Goal: Information Seeking & Learning: Learn about a topic

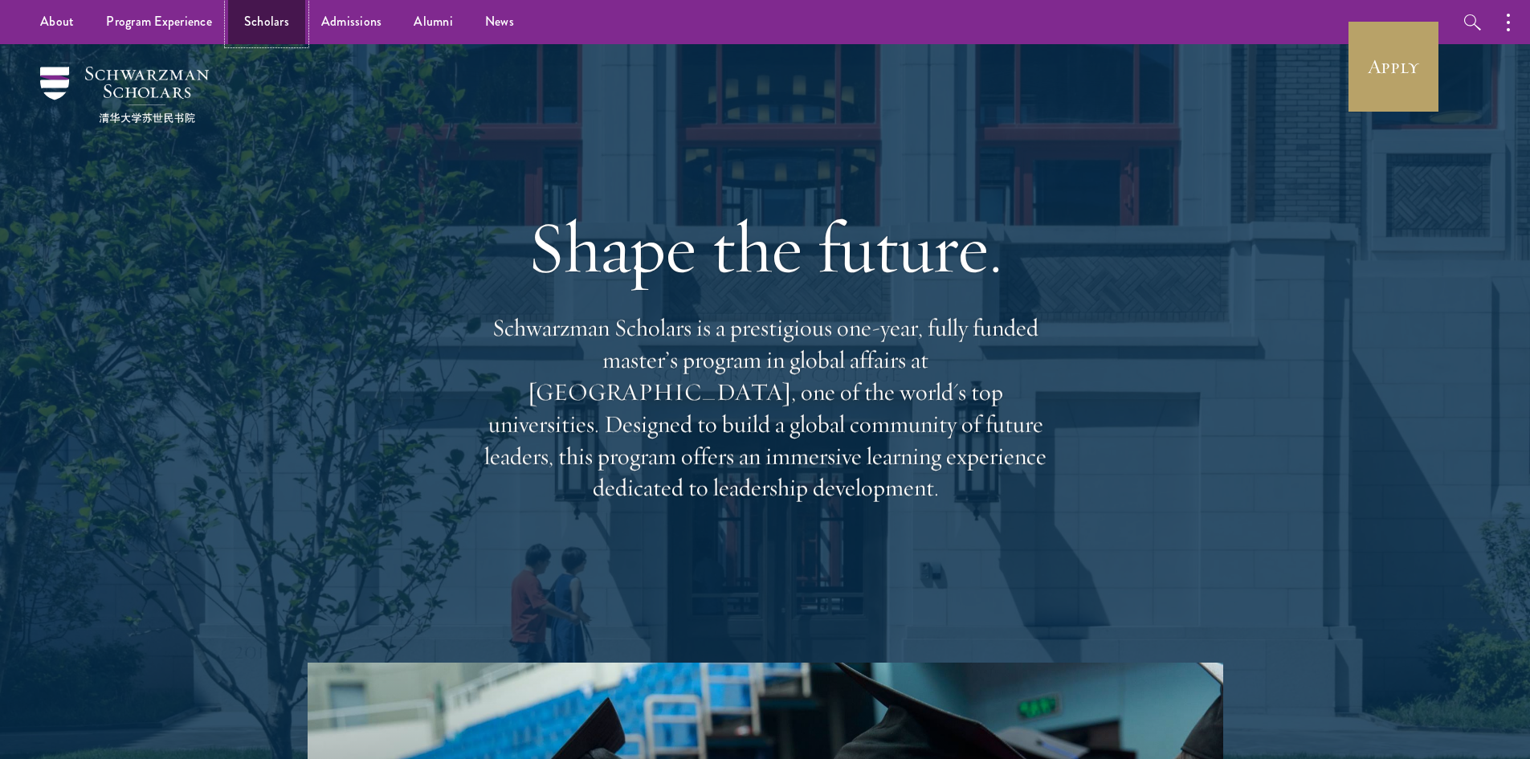
click at [243, 30] on link "Scholars" at bounding box center [266, 22] width 77 height 44
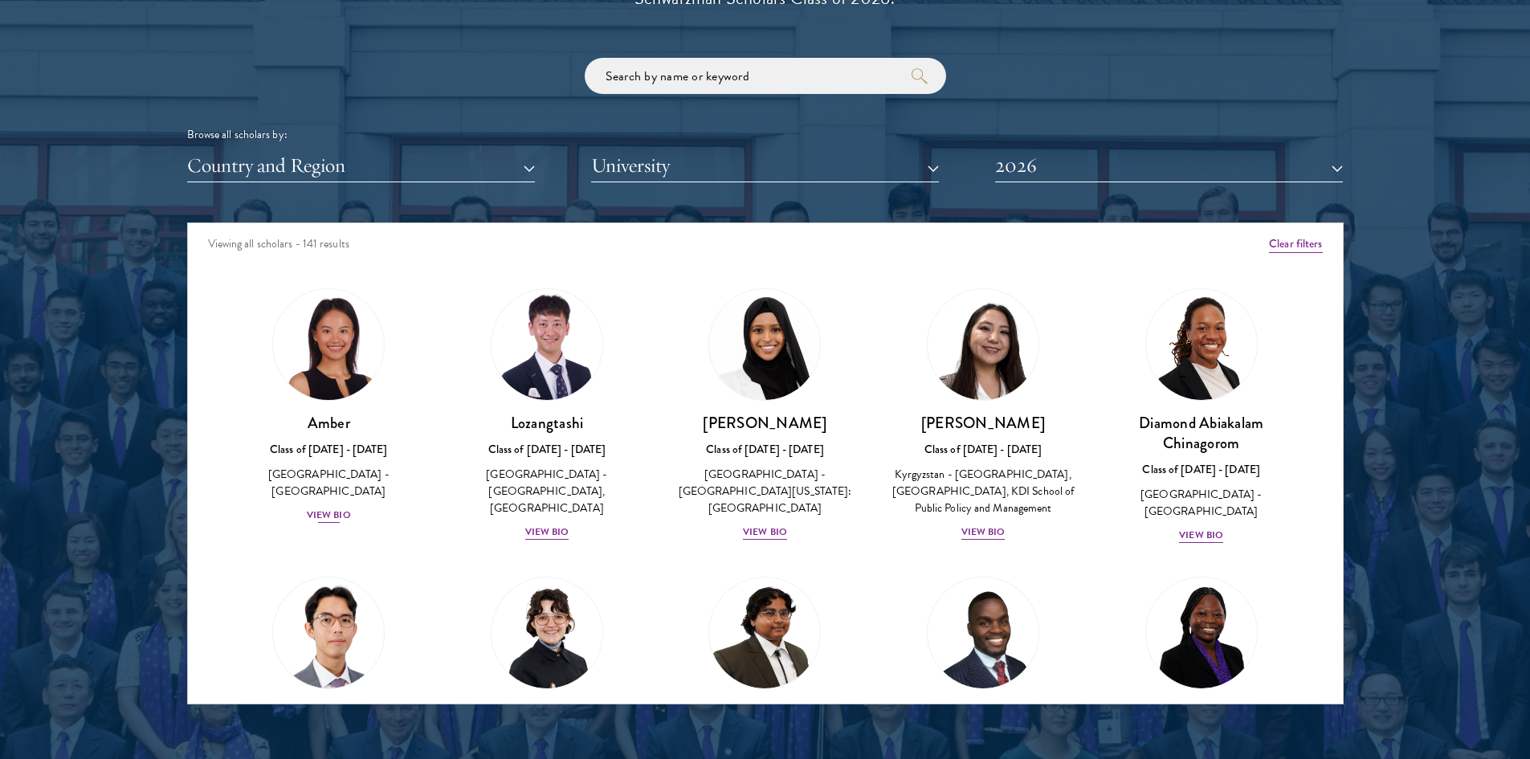
scroll to position [2007, 0]
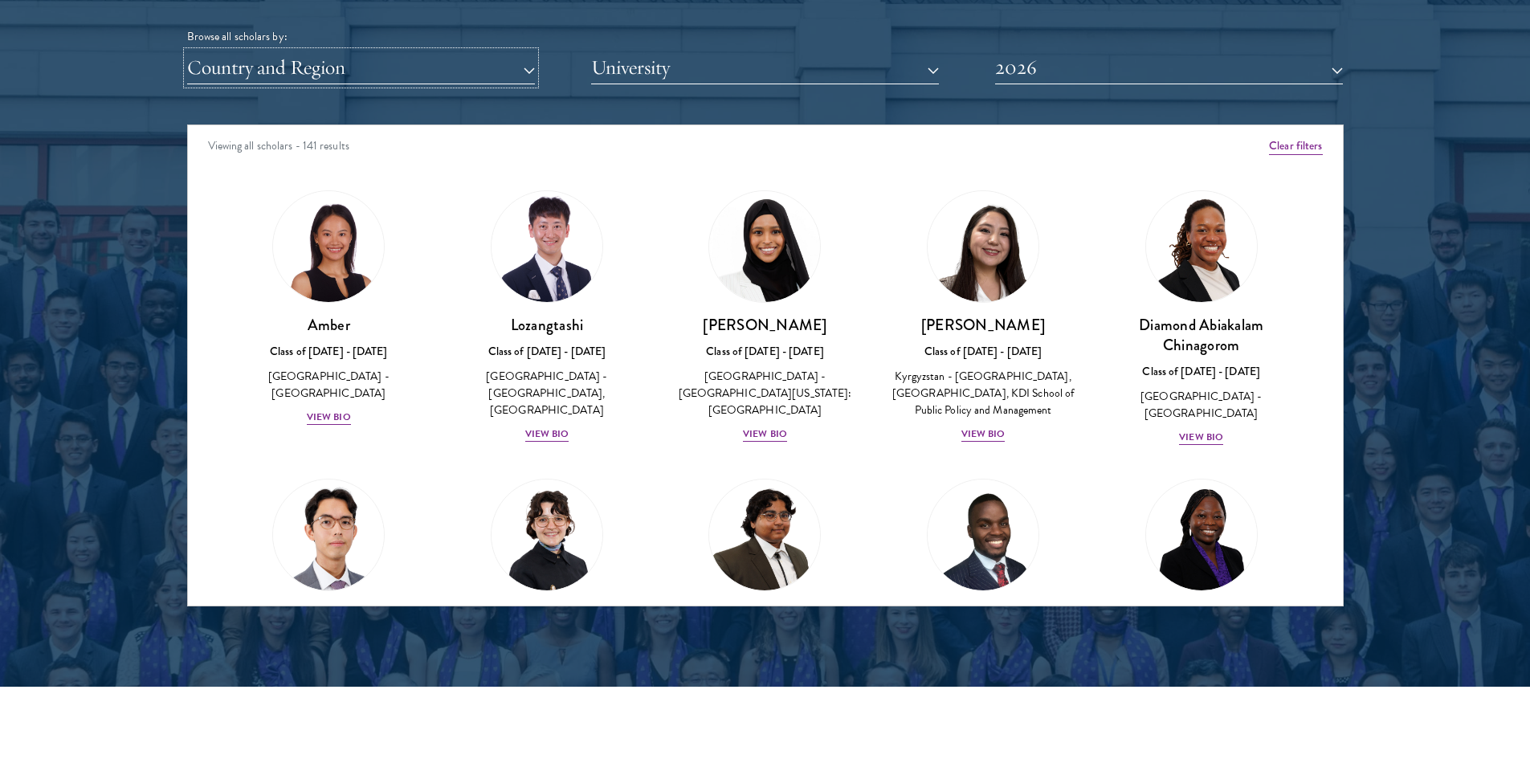
click at [495, 68] on button "Country and Region" at bounding box center [361, 67] width 348 height 33
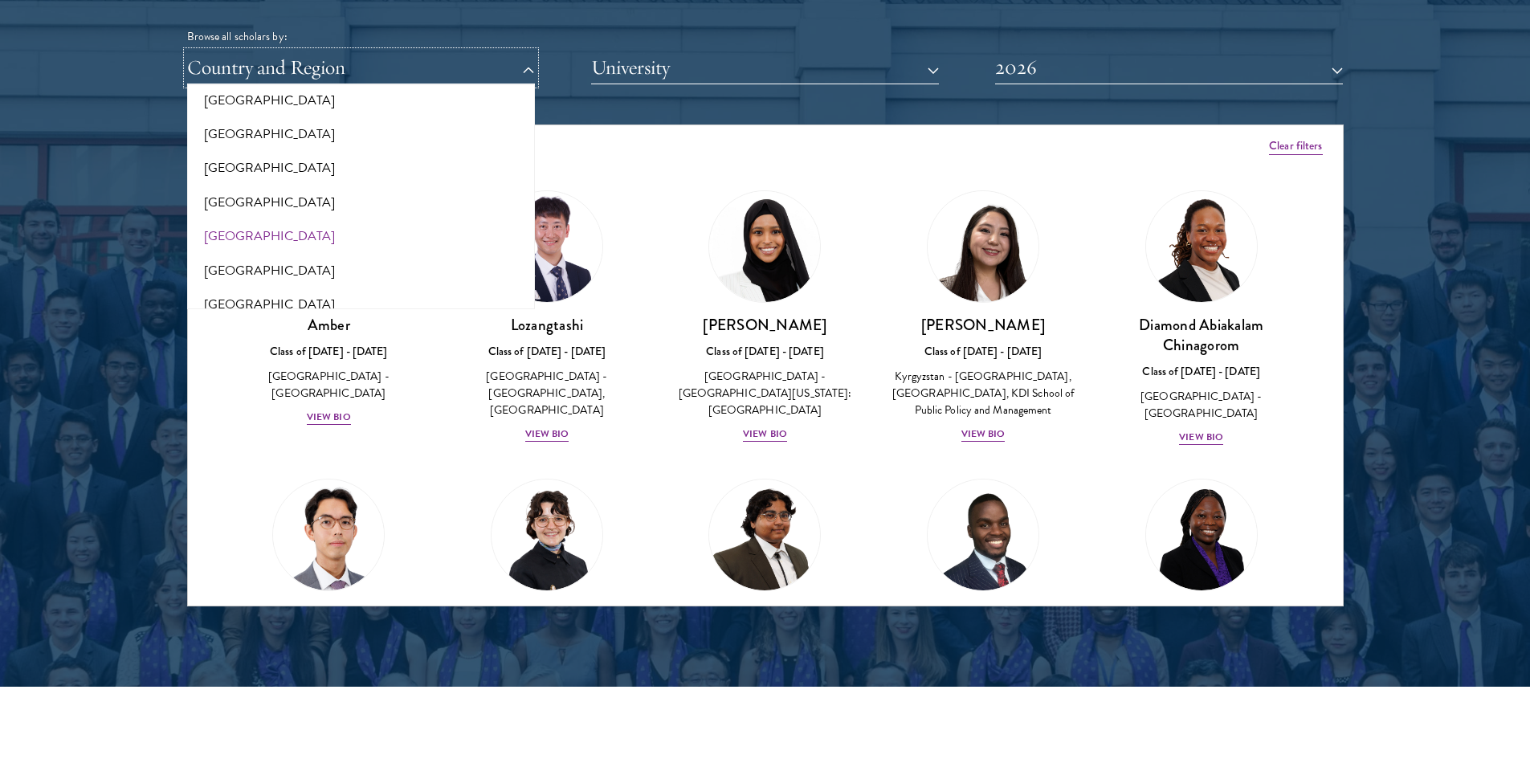
scroll to position [321, 0]
click at [293, 225] on button "[GEOGRAPHIC_DATA]" at bounding box center [361, 235] width 338 height 34
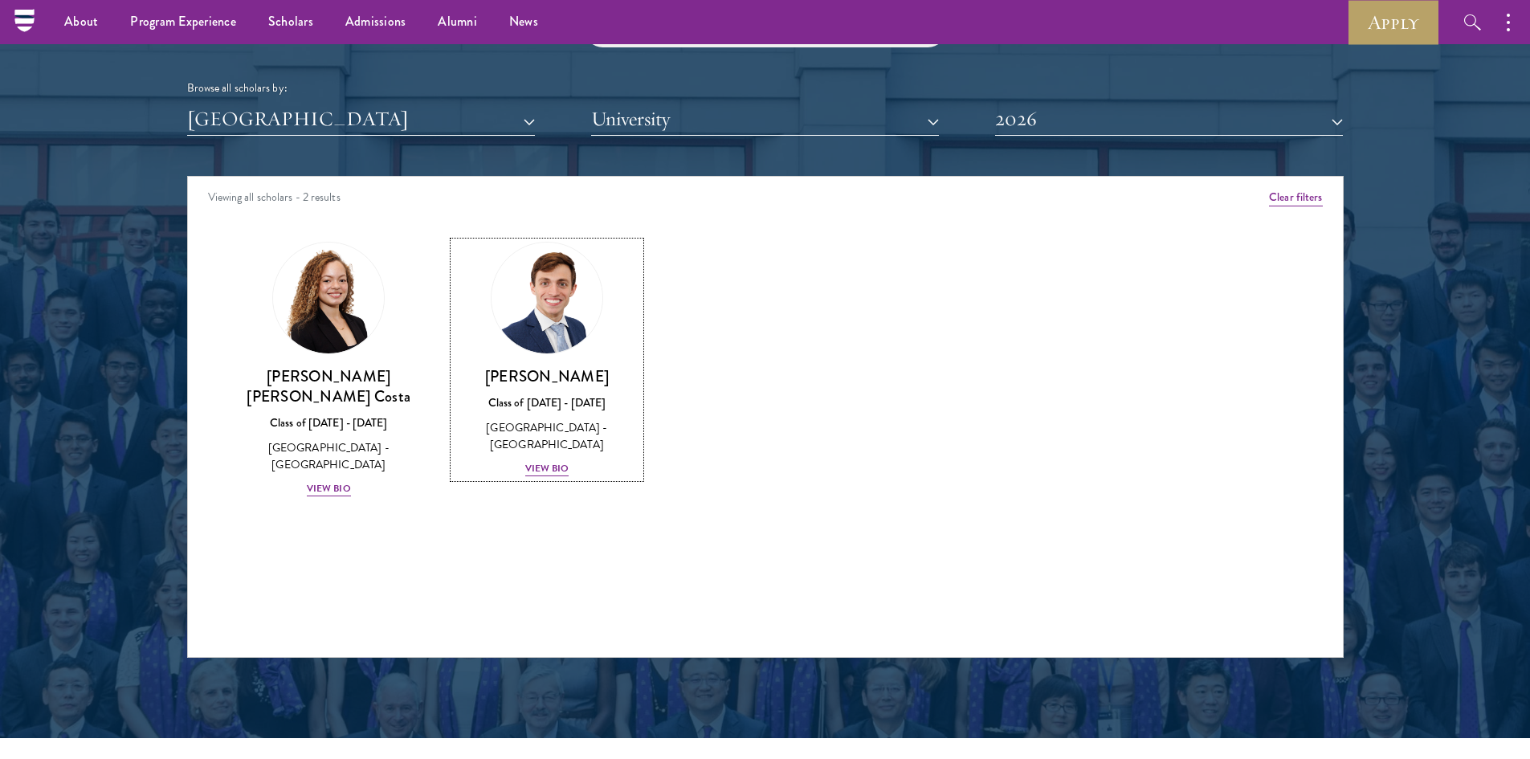
scroll to position [1927, 0]
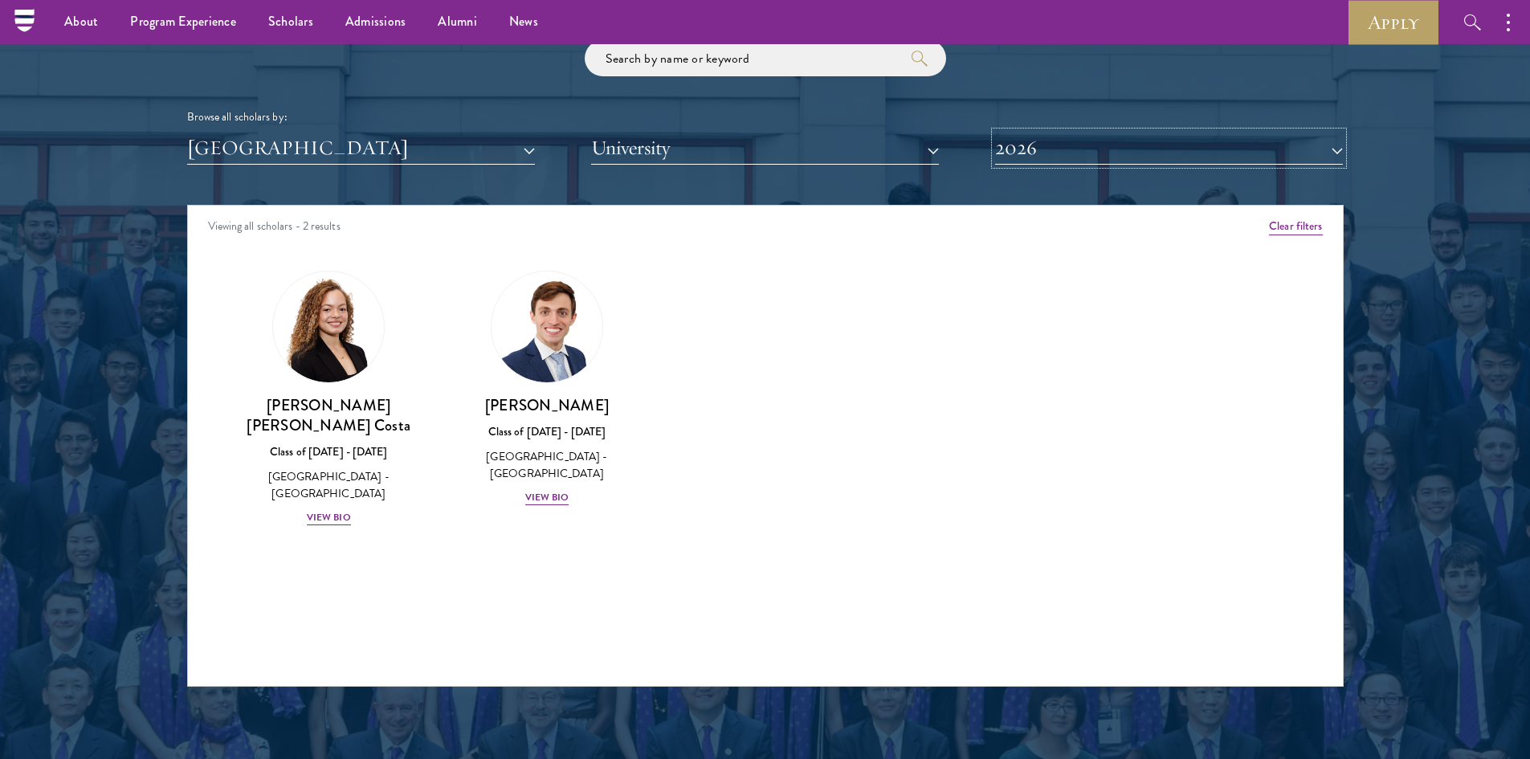
click at [1074, 151] on button "2026" at bounding box center [1169, 148] width 348 height 33
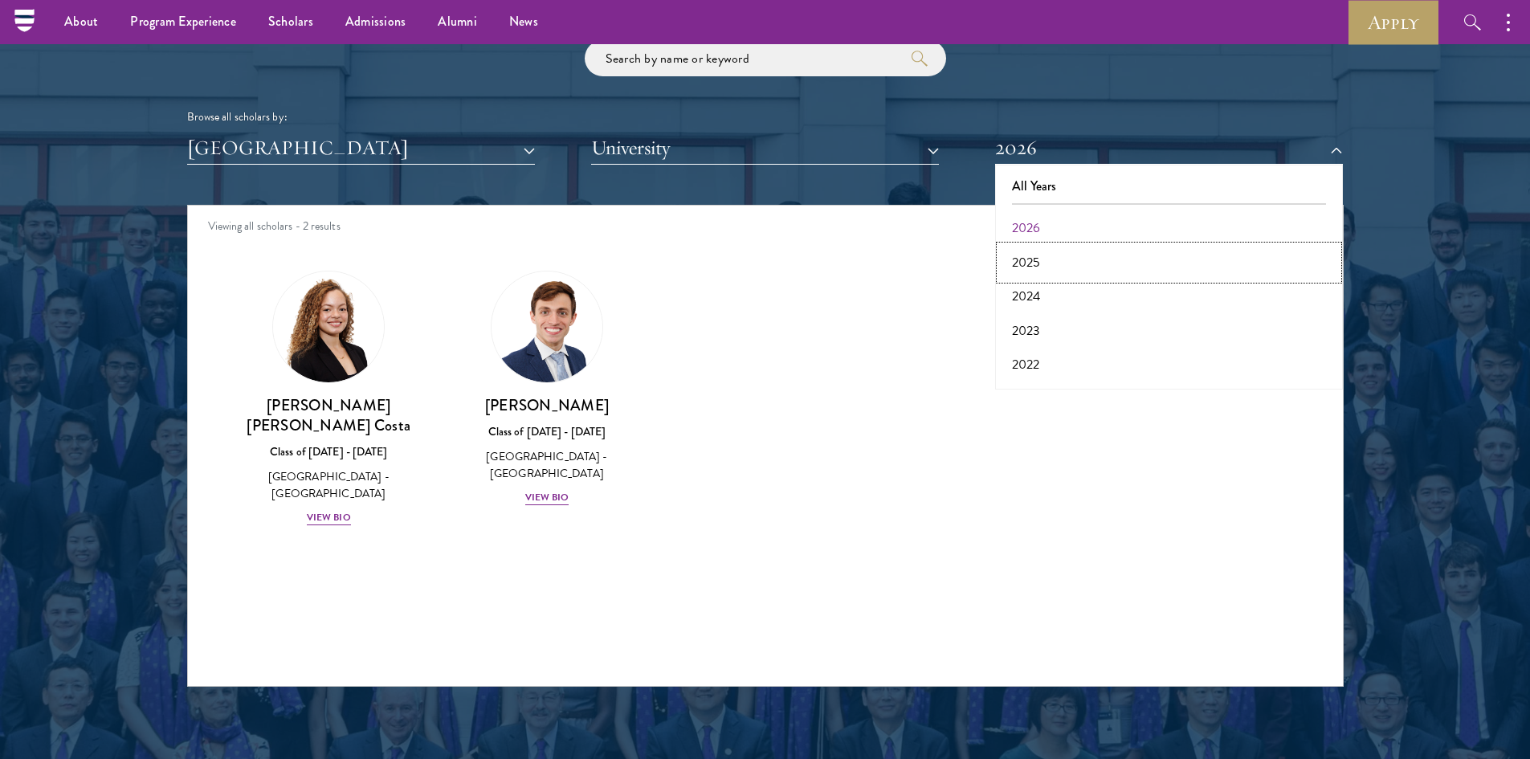
click at [1029, 263] on button "2025" at bounding box center [1169, 263] width 338 height 34
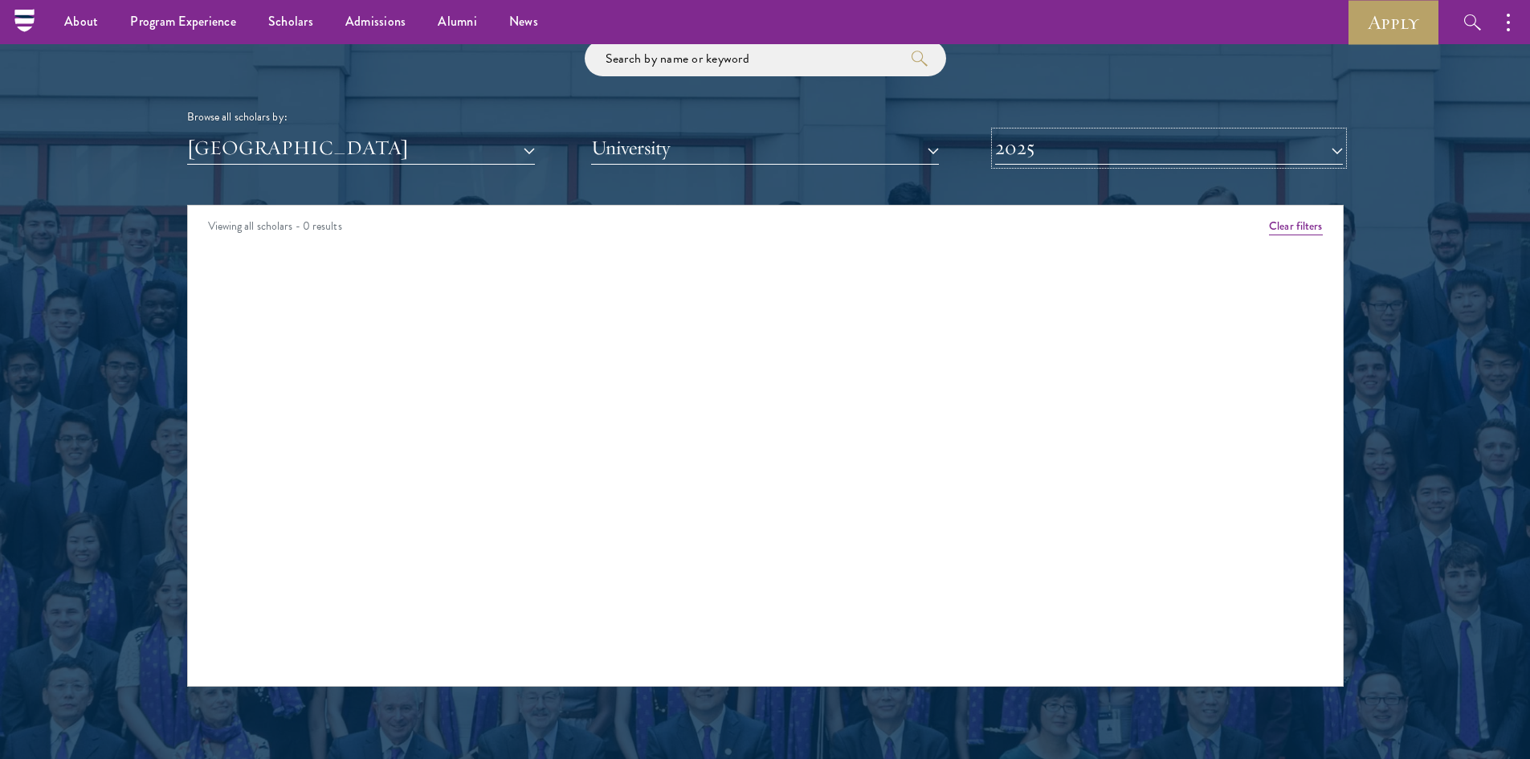
click at [1033, 149] on button "2025" at bounding box center [1169, 148] width 348 height 33
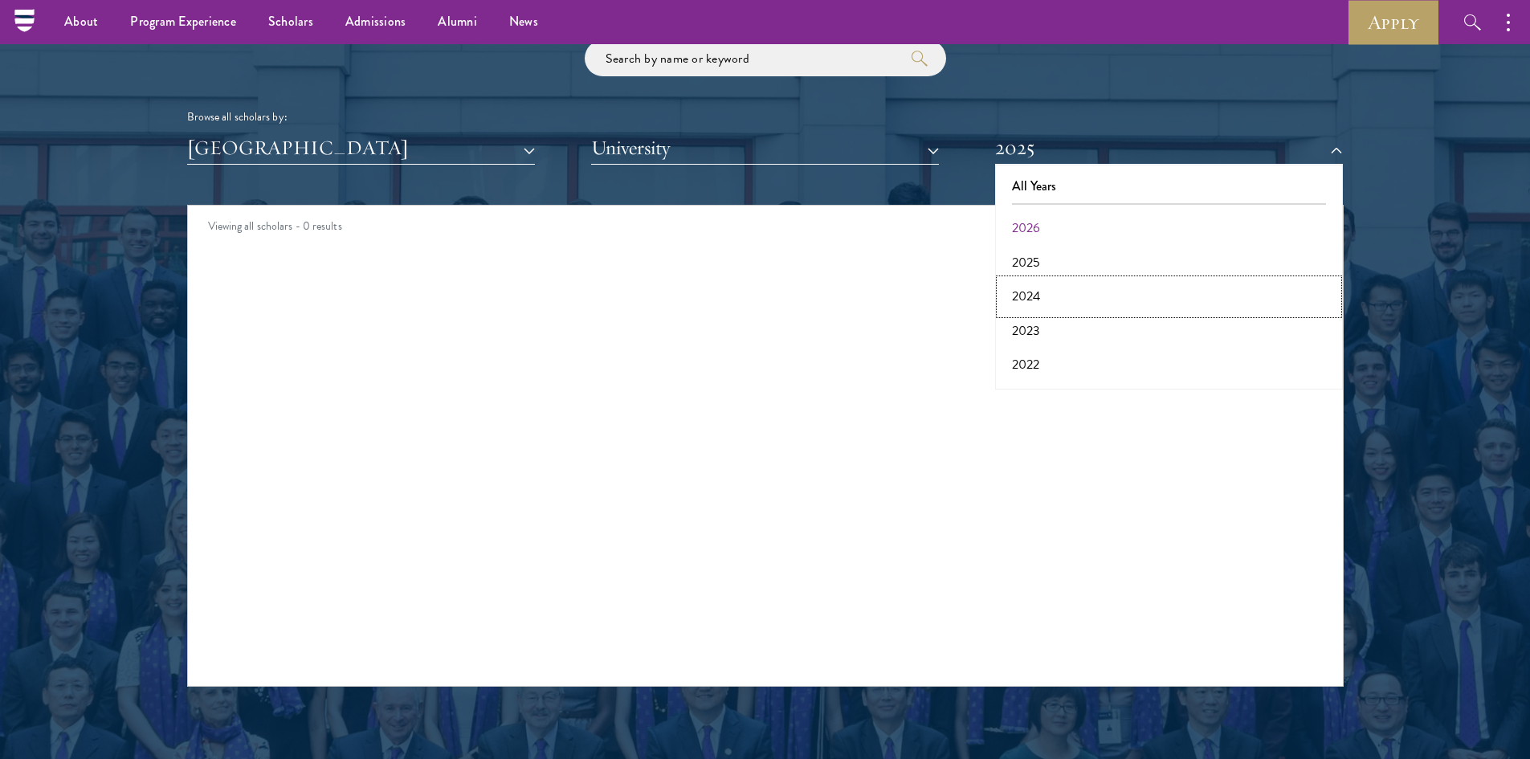
click at [1015, 295] on button "2024" at bounding box center [1169, 296] width 338 height 34
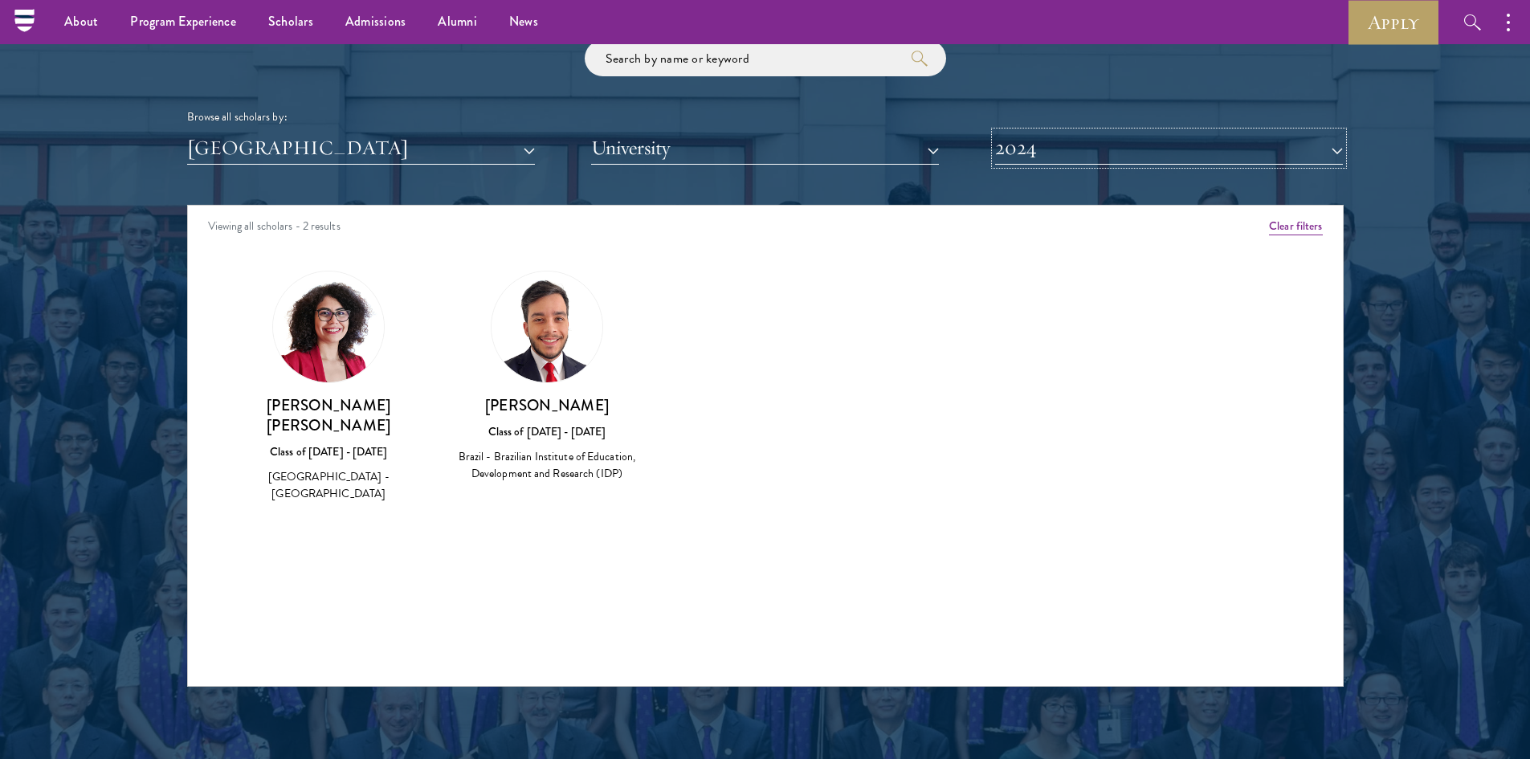
click at [1050, 164] on button "2024" at bounding box center [1169, 148] width 348 height 33
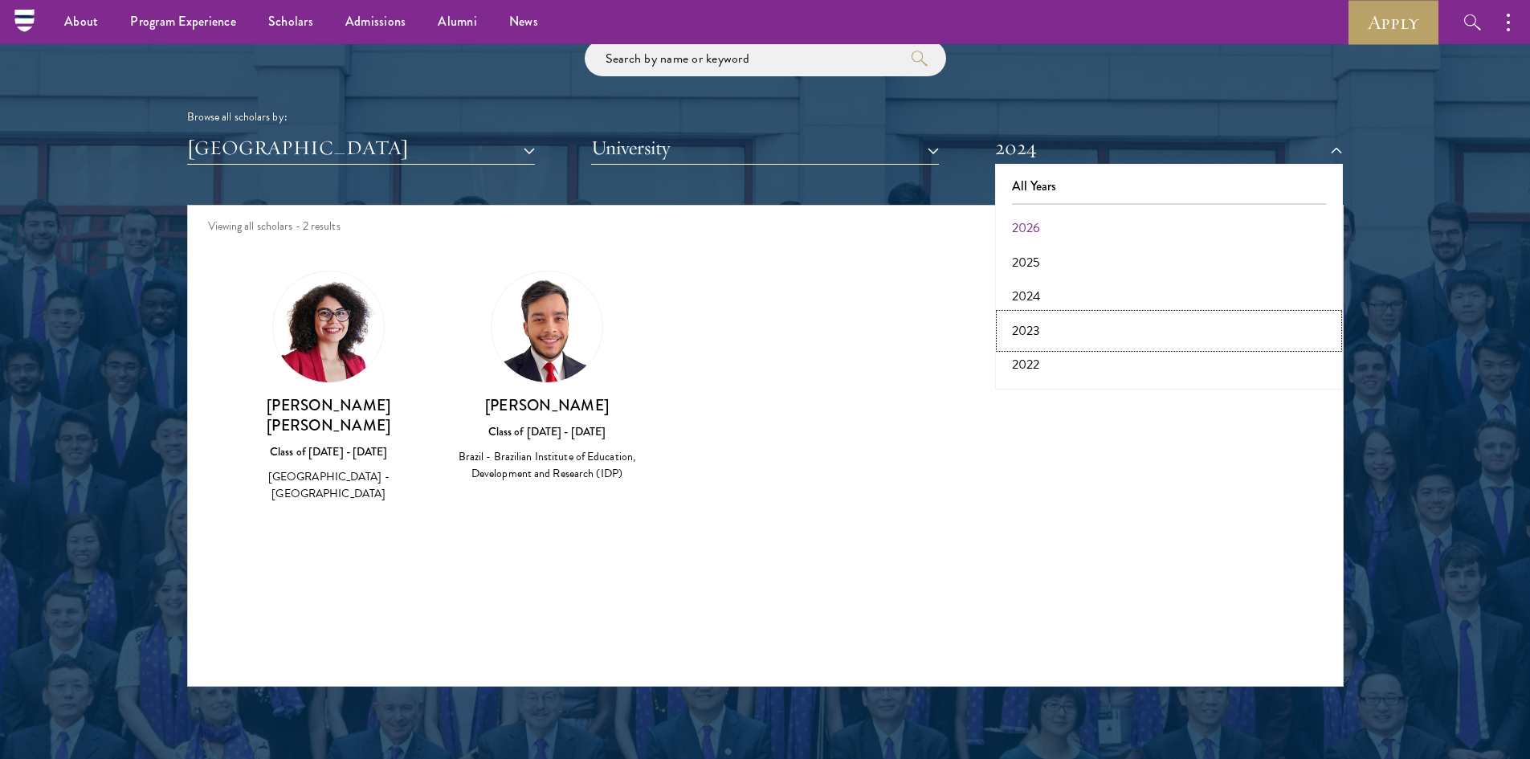
click at [1043, 334] on button "2023" at bounding box center [1169, 331] width 338 height 34
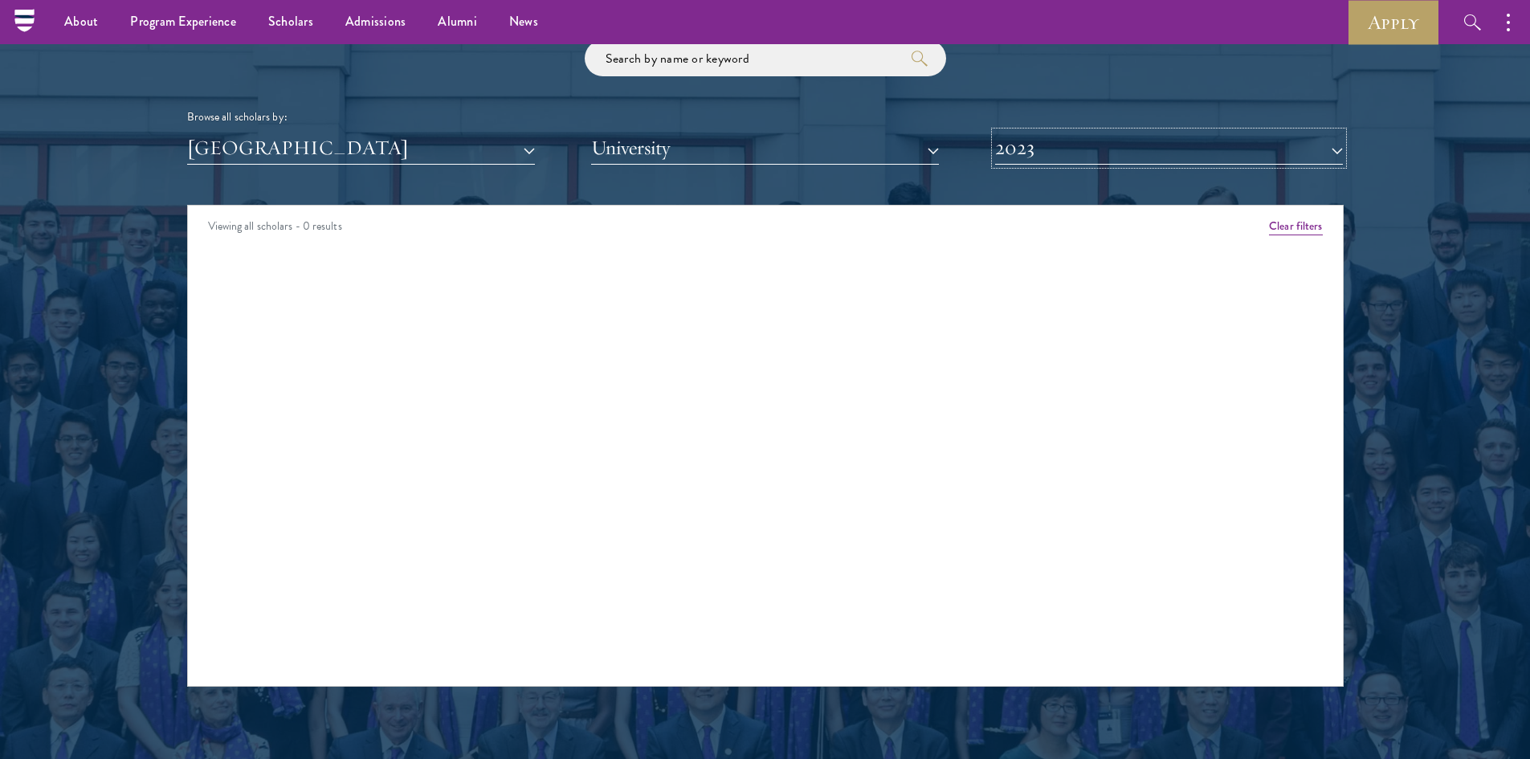
click at [1036, 153] on button "2023" at bounding box center [1169, 148] width 348 height 33
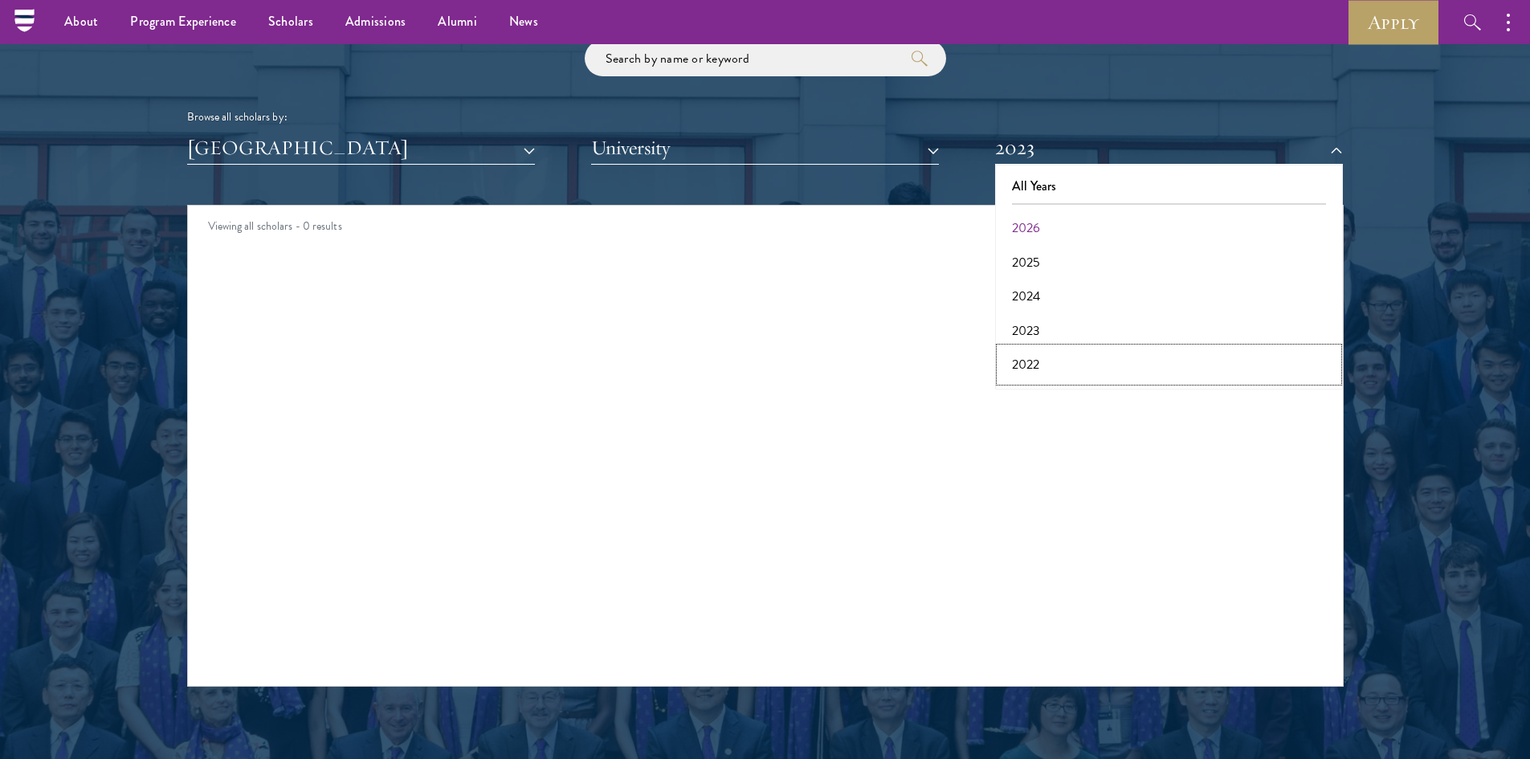
click at [1046, 353] on button "2022" at bounding box center [1169, 365] width 338 height 34
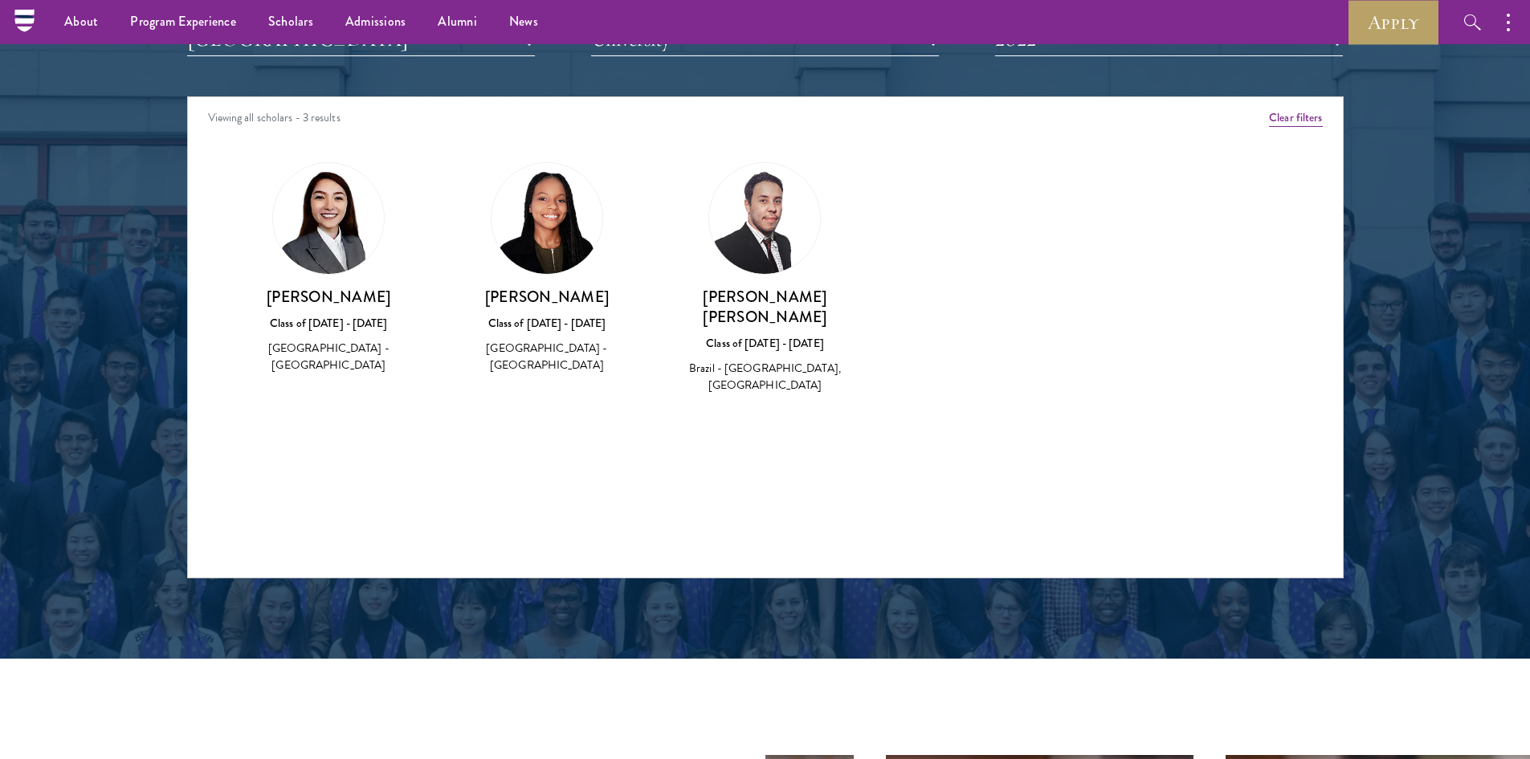
scroll to position [2007, 0]
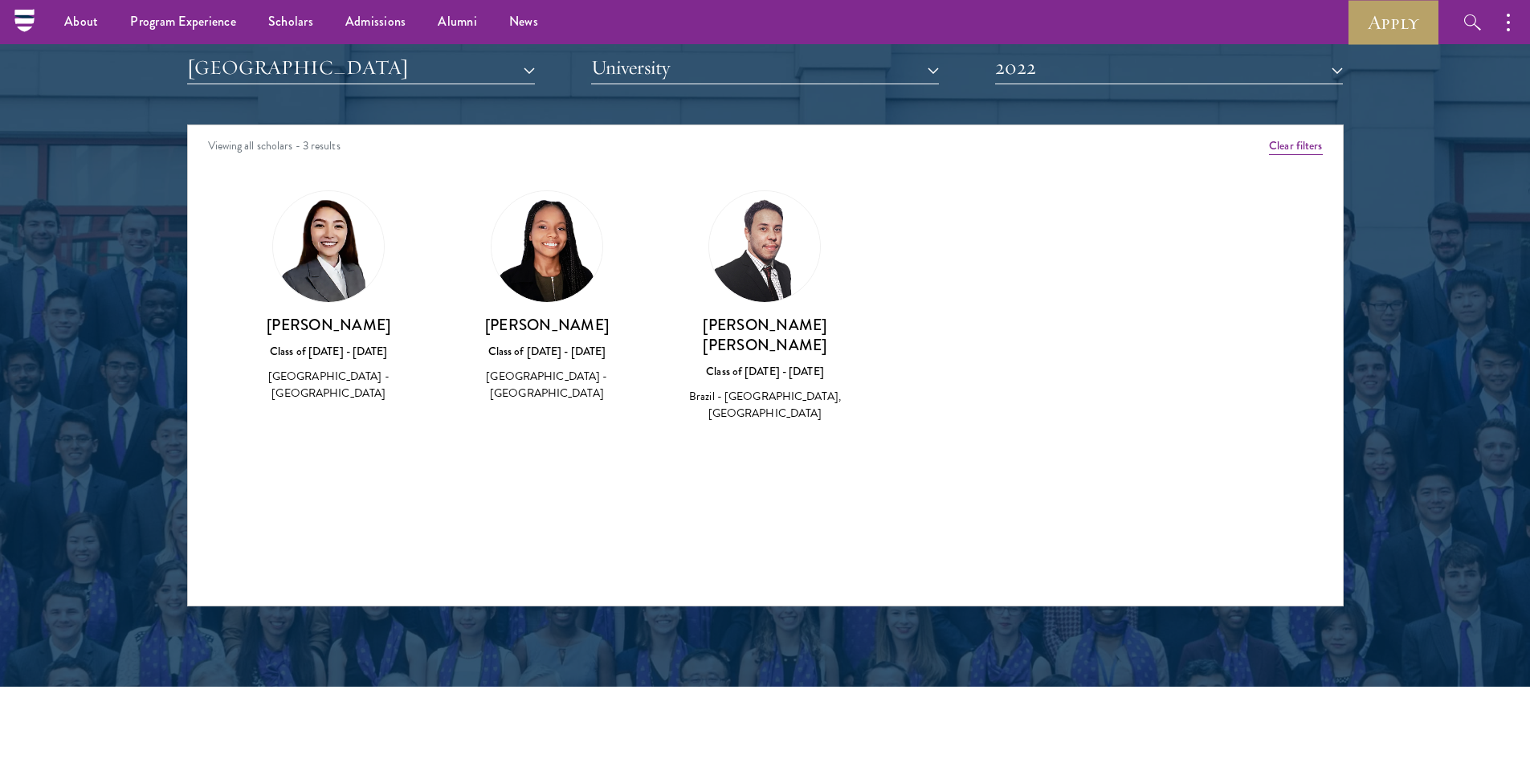
click at [1090, 87] on div "Scholar Directory Congratulations and welcome to the Schwarzman Scholars Class …" at bounding box center [765, 198] width 1156 height 817
click at [1090, 70] on button "2022" at bounding box center [1169, 67] width 348 height 33
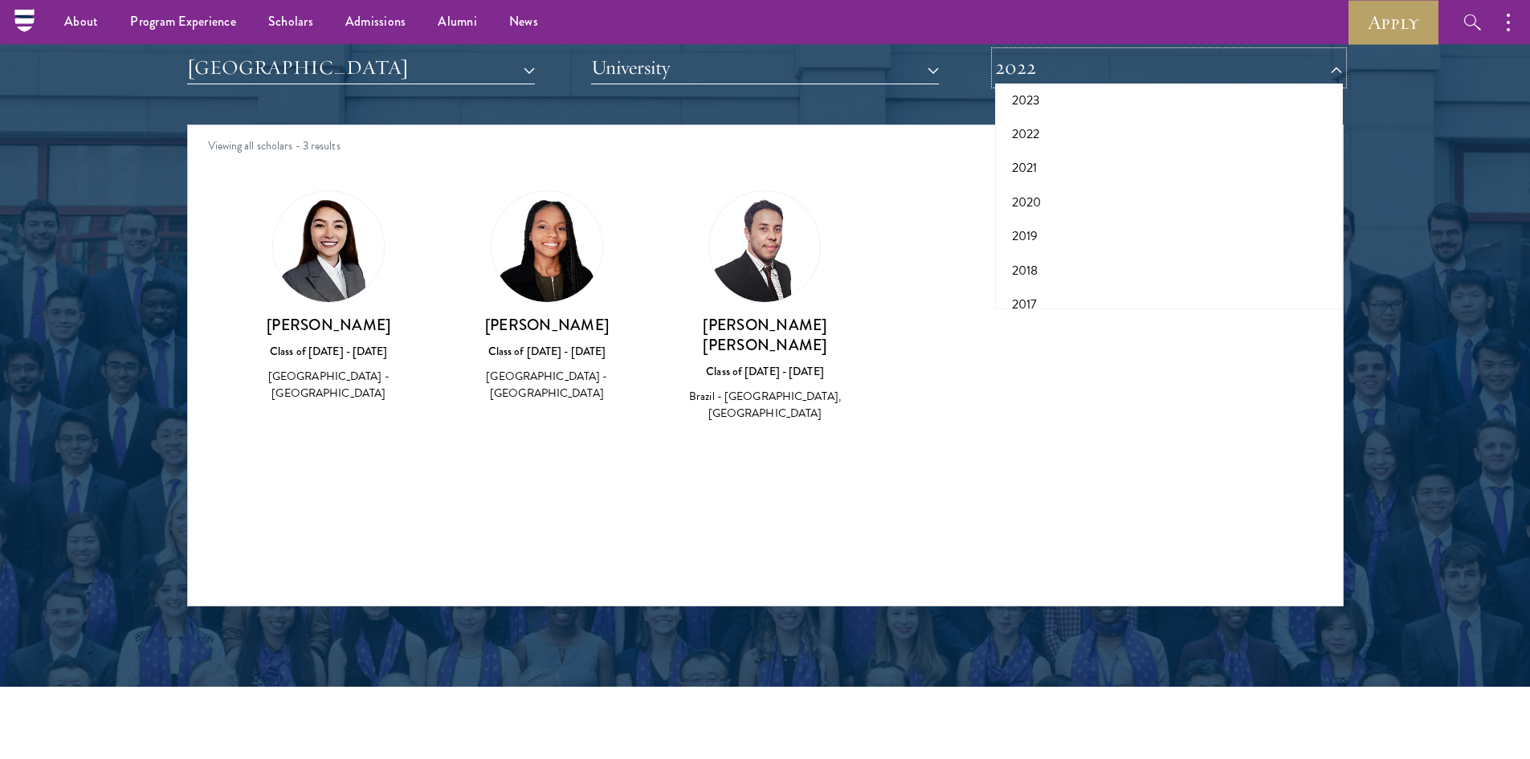
scroll to position [167, 0]
click at [1029, 295] on button "2017" at bounding box center [1169, 288] width 338 height 34
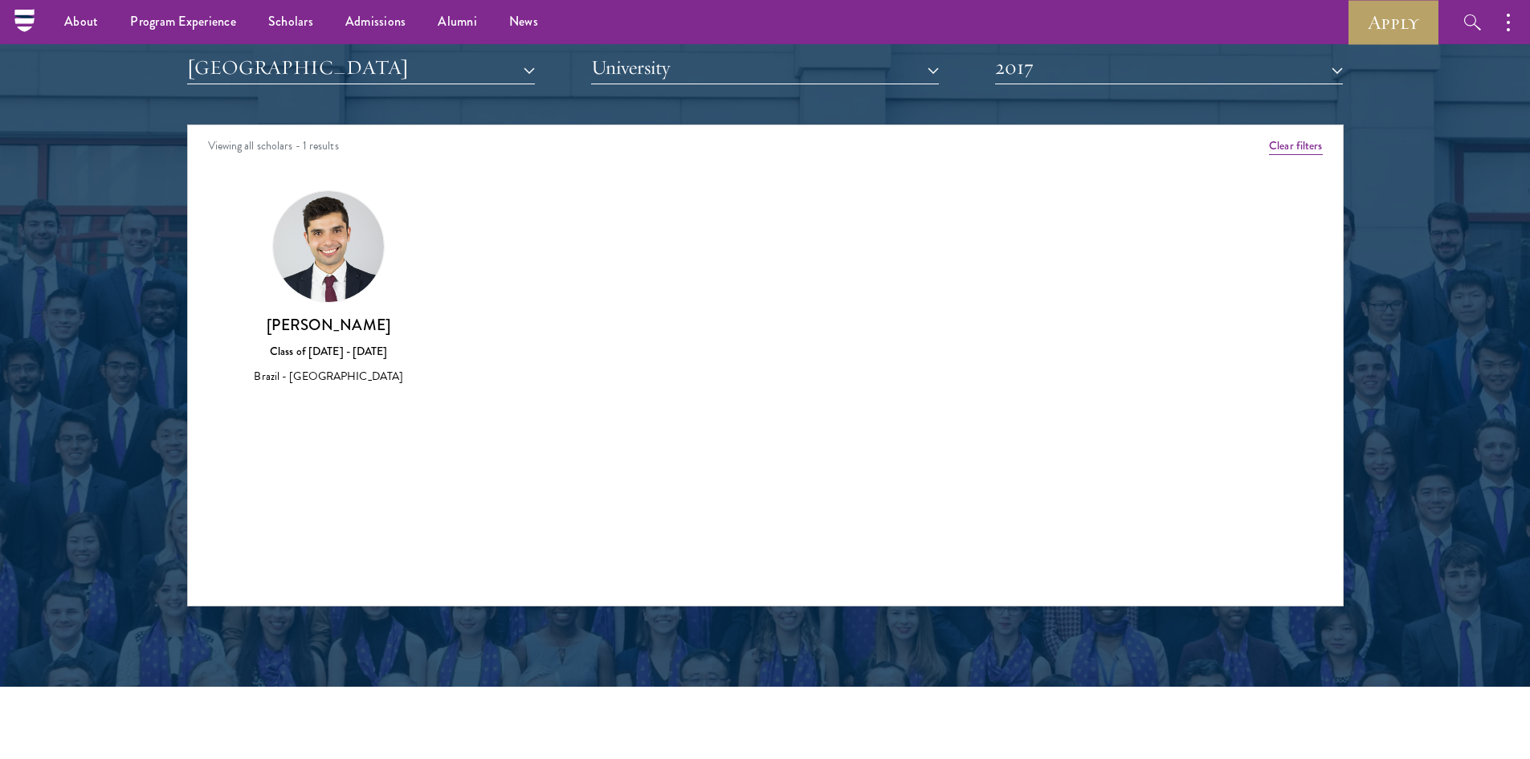
click at [1045, 93] on div "Scholar Directory Congratulations and welcome to the Schwarzman Scholars Class …" at bounding box center [765, 198] width 1156 height 817
click at [1048, 71] on button "2017" at bounding box center [1169, 67] width 348 height 33
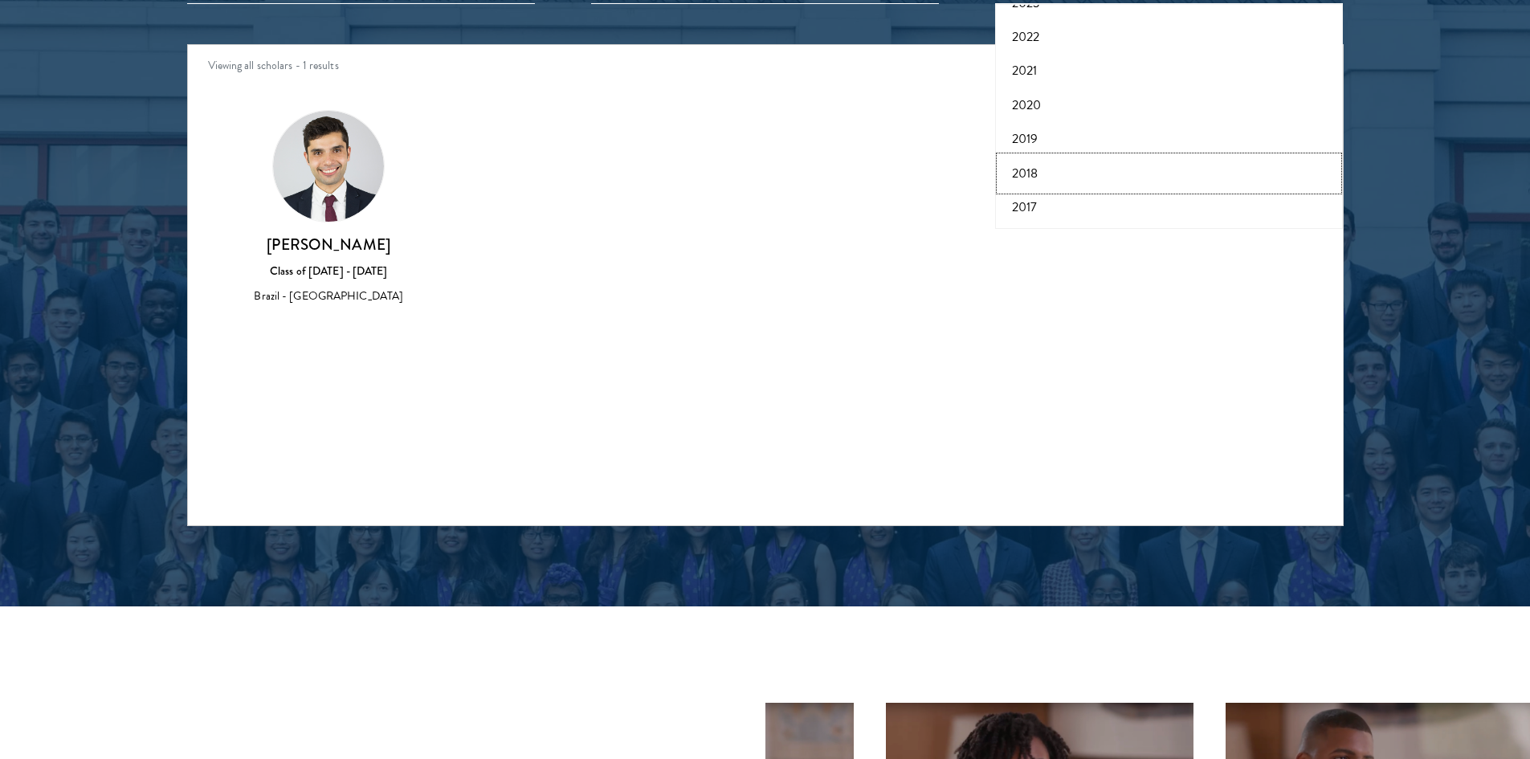
click at [1034, 157] on button "2018" at bounding box center [1169, 174] width 338 height 34
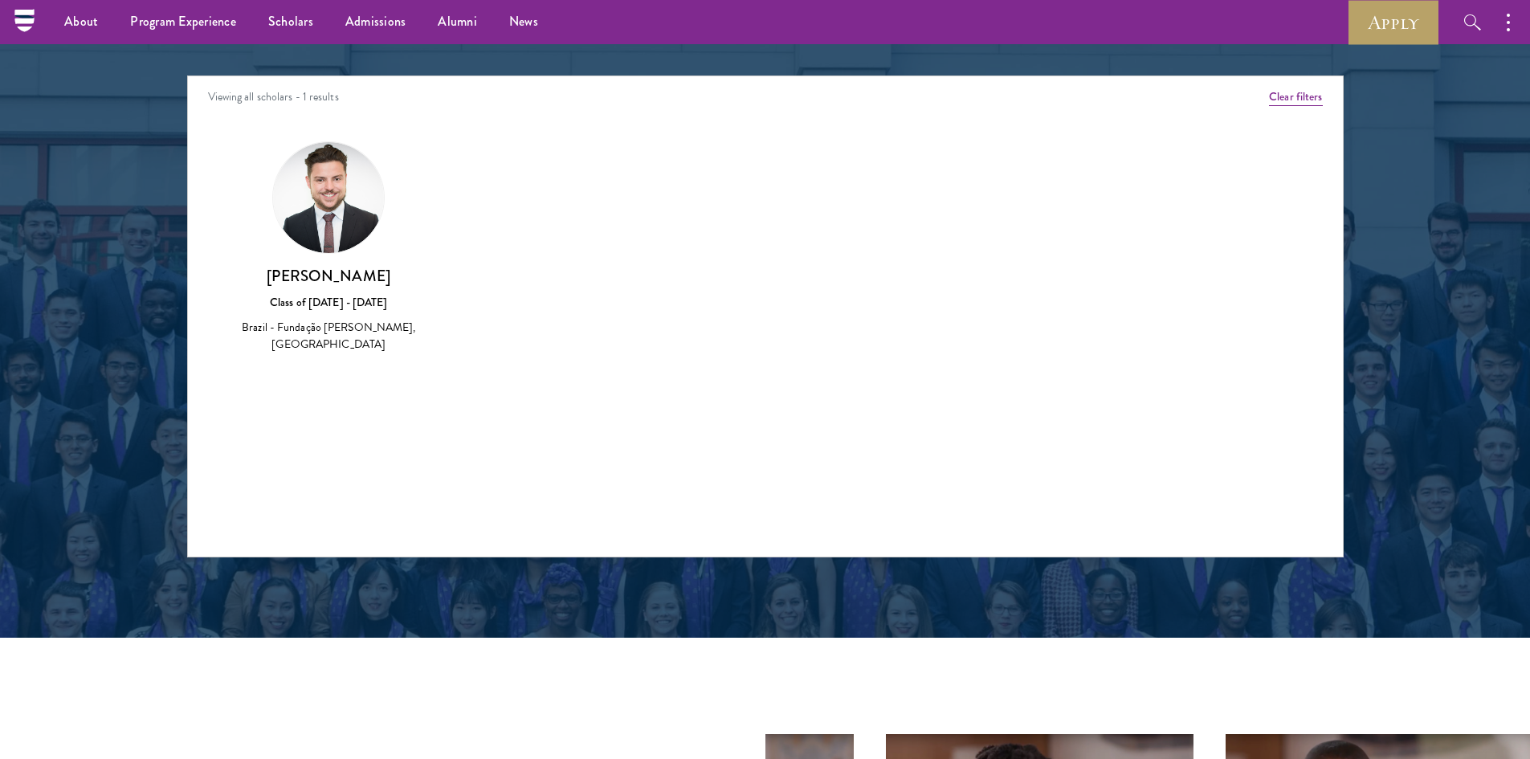
scroll to position [2007, 0]
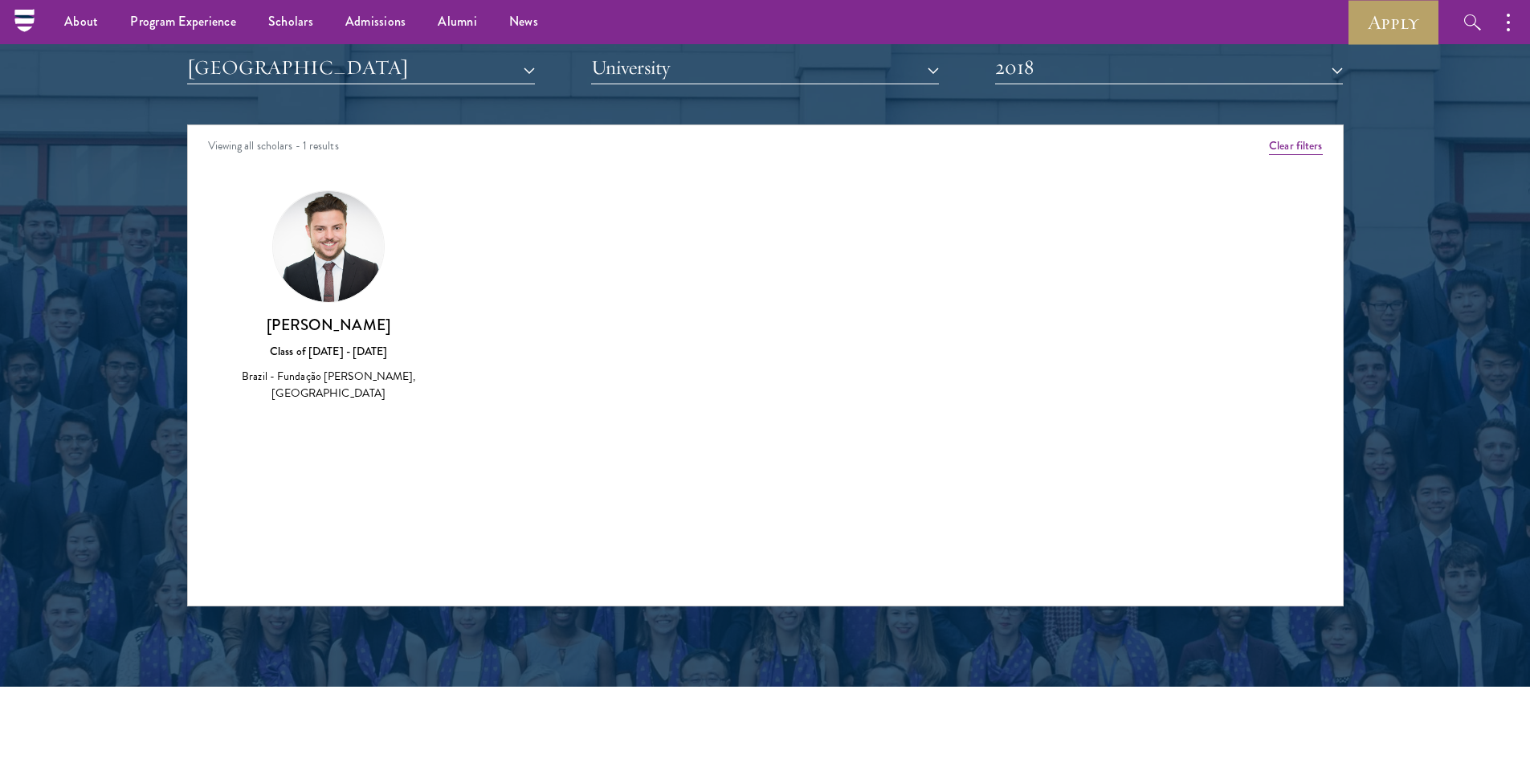
click at [328, 323] on h3 "Erick Coser" at bounding box center [329, 325] width 186 height 20
click at [336, 379] on div "Brazil - Fundação Getulio Vargas, São Paulo" at bounding box center [329, 385] width 186 height 34
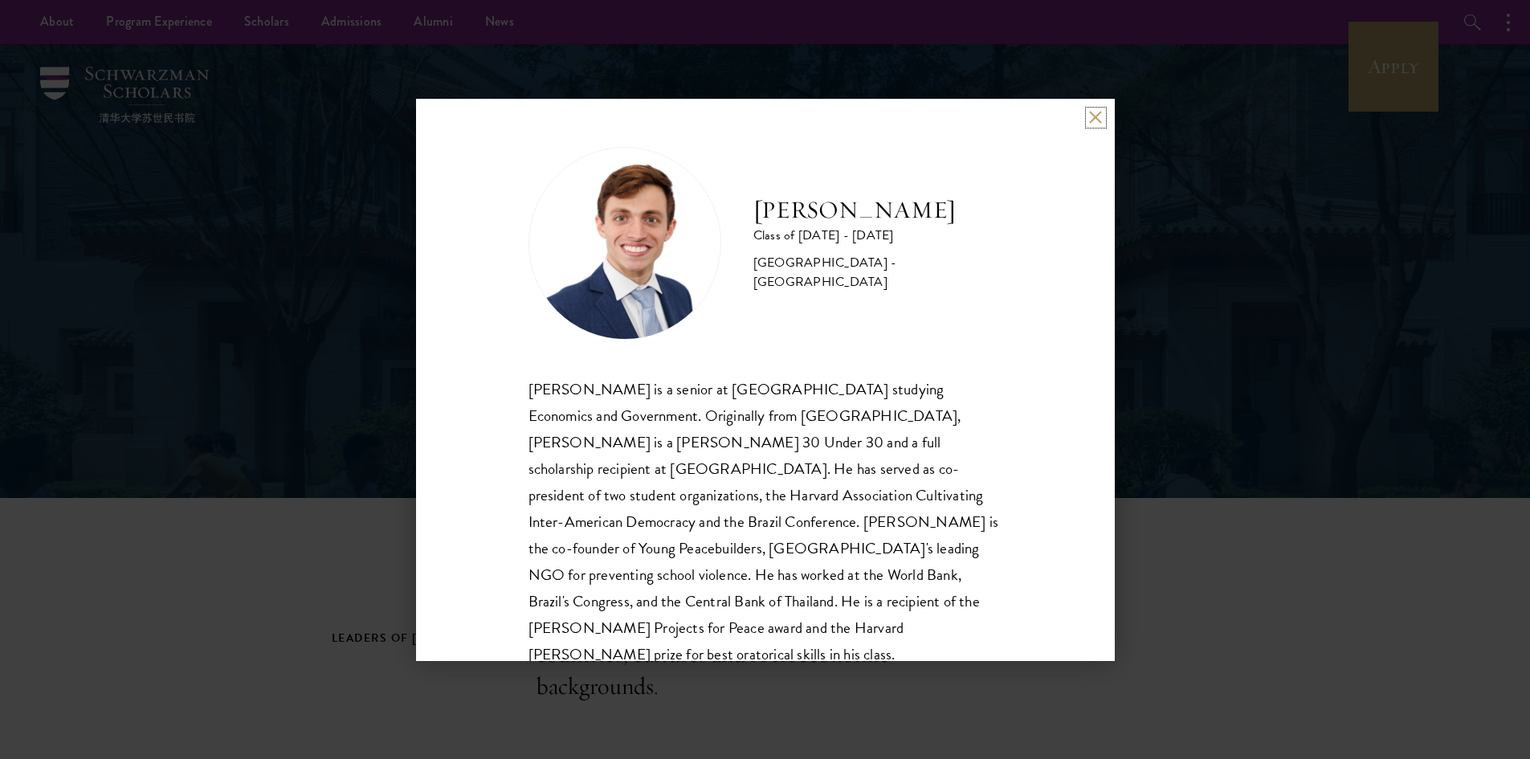
click at [1098, 119] on button at bounding box center [1096, 118] width 14 height 14
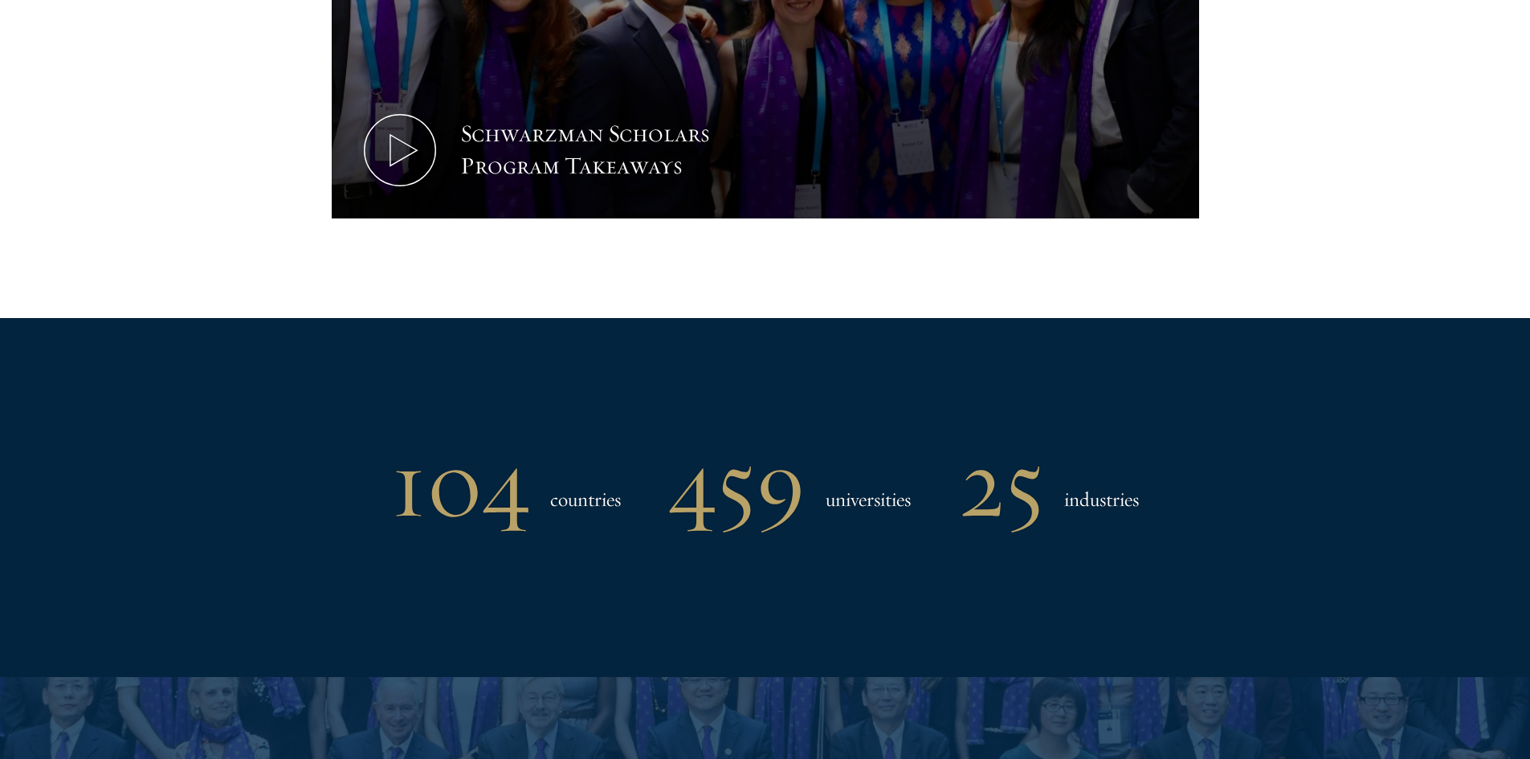
scroll to position [1445, 0]
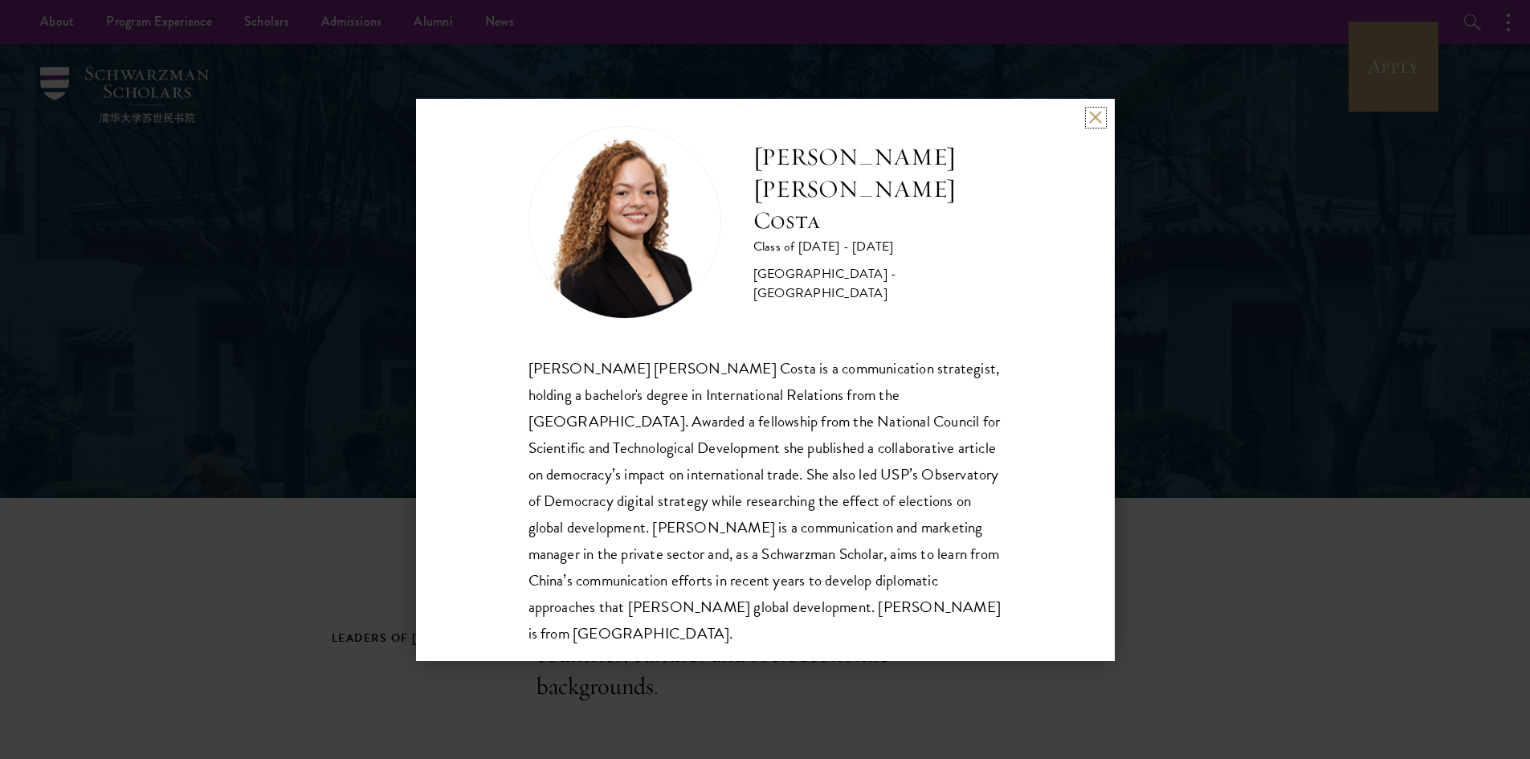
scroll to position [28, 0]
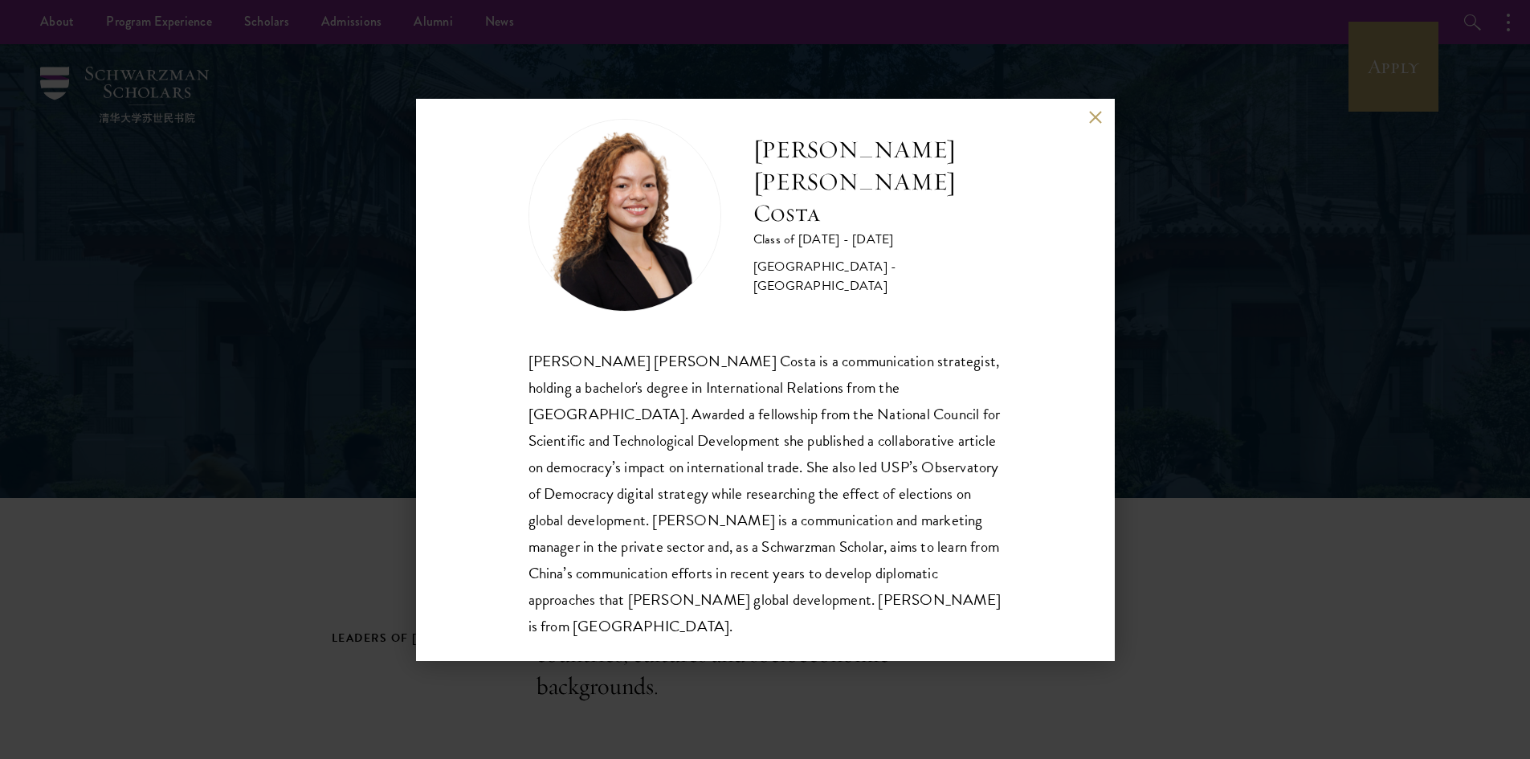
click at [1091, 133] on div "Maria Gabriella Oliveira Costa Class of 2025 - 2026 Brazil - Universidade de Sã…" at bounding box center [765, 380] width 699 height 562
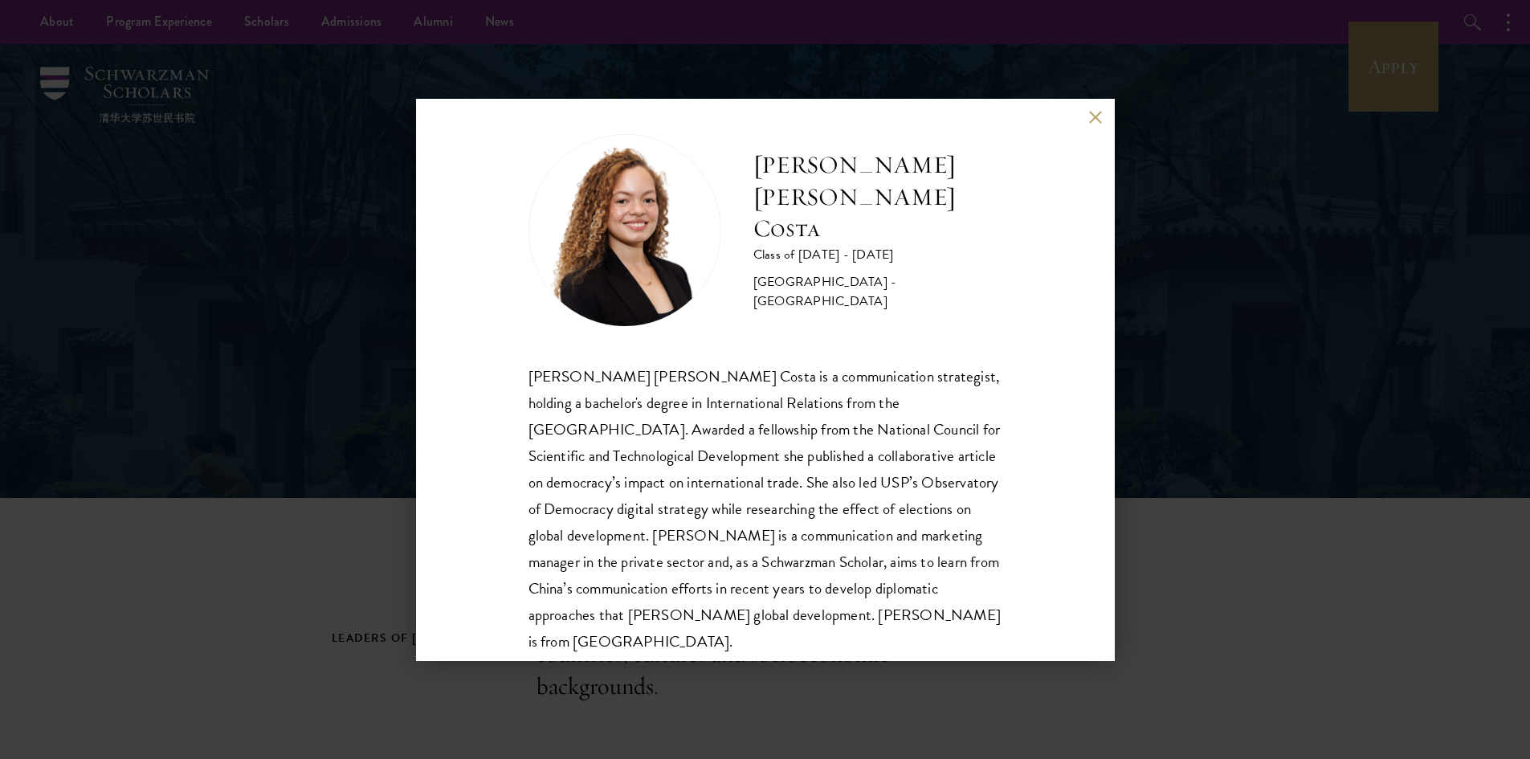
scroll to position [0, 0]
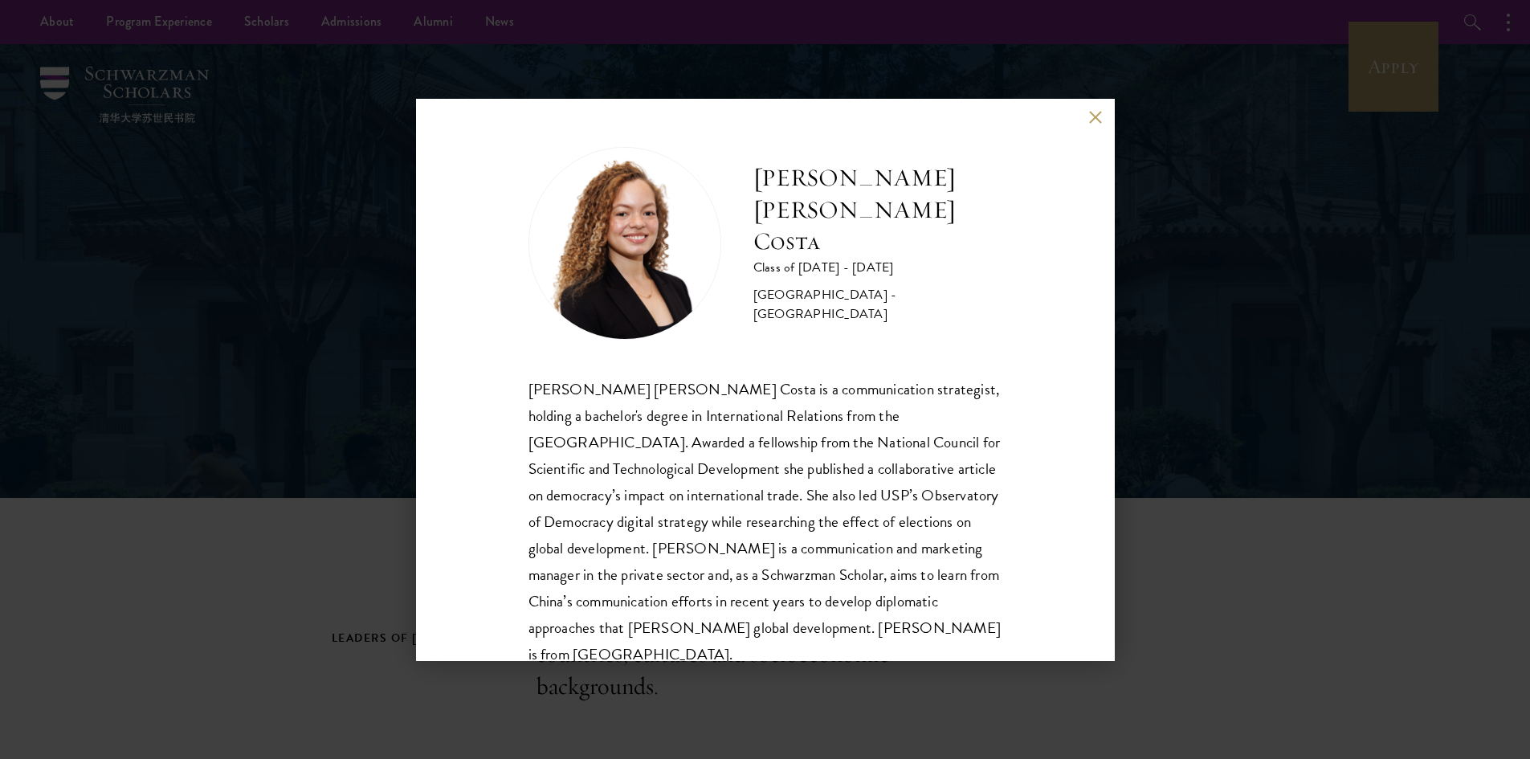
click at [1081, 130] on div "Maria Gabriella Oliveira Costa Class of 2025 - 2026 Brazil - Universidade de Sã…" at bounding box center [765, 380] width 699 height 562
click at [1090, 116] on button at bounding box center [1096, 118] width 14 height 14
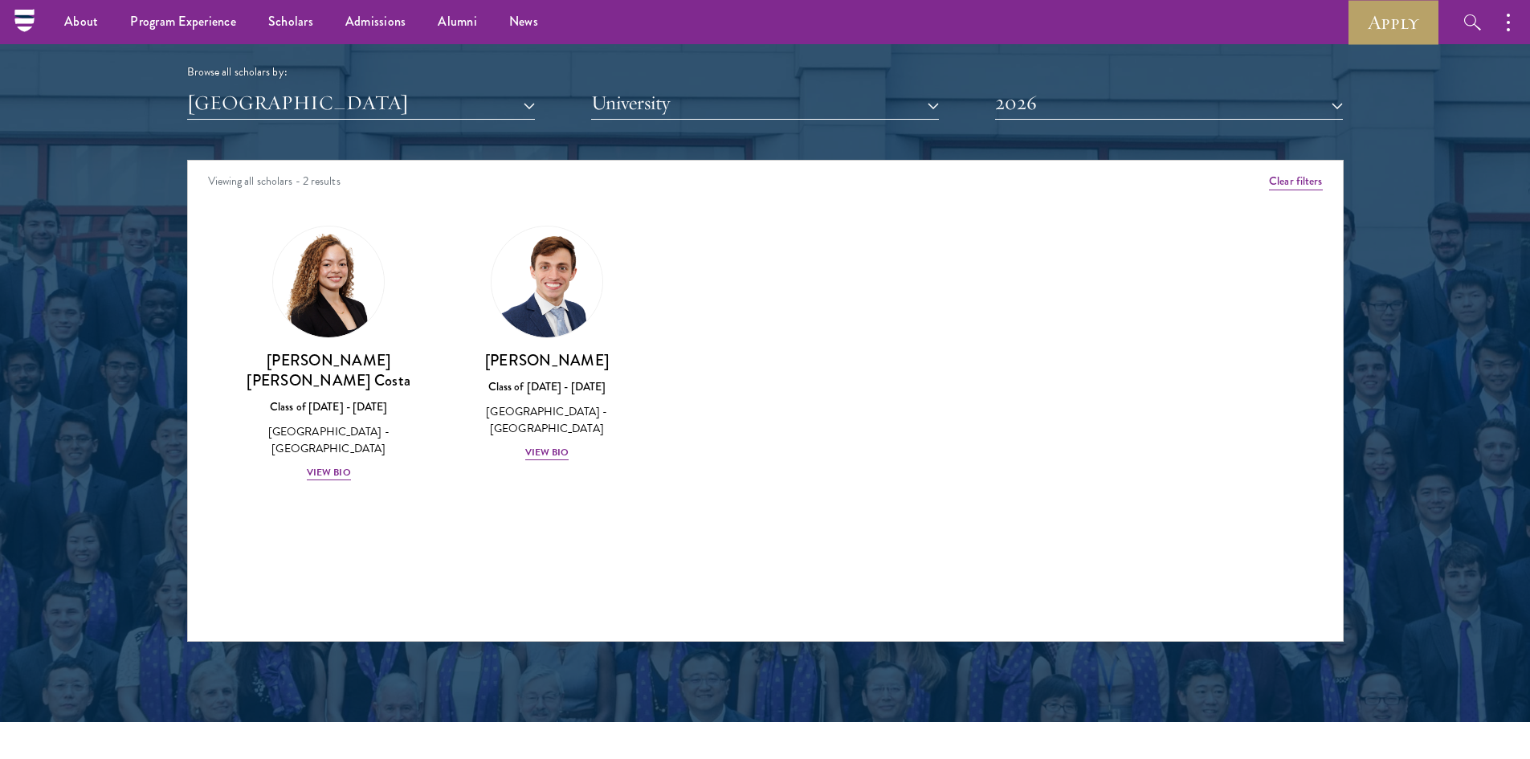
scroll to position [1847, 0]
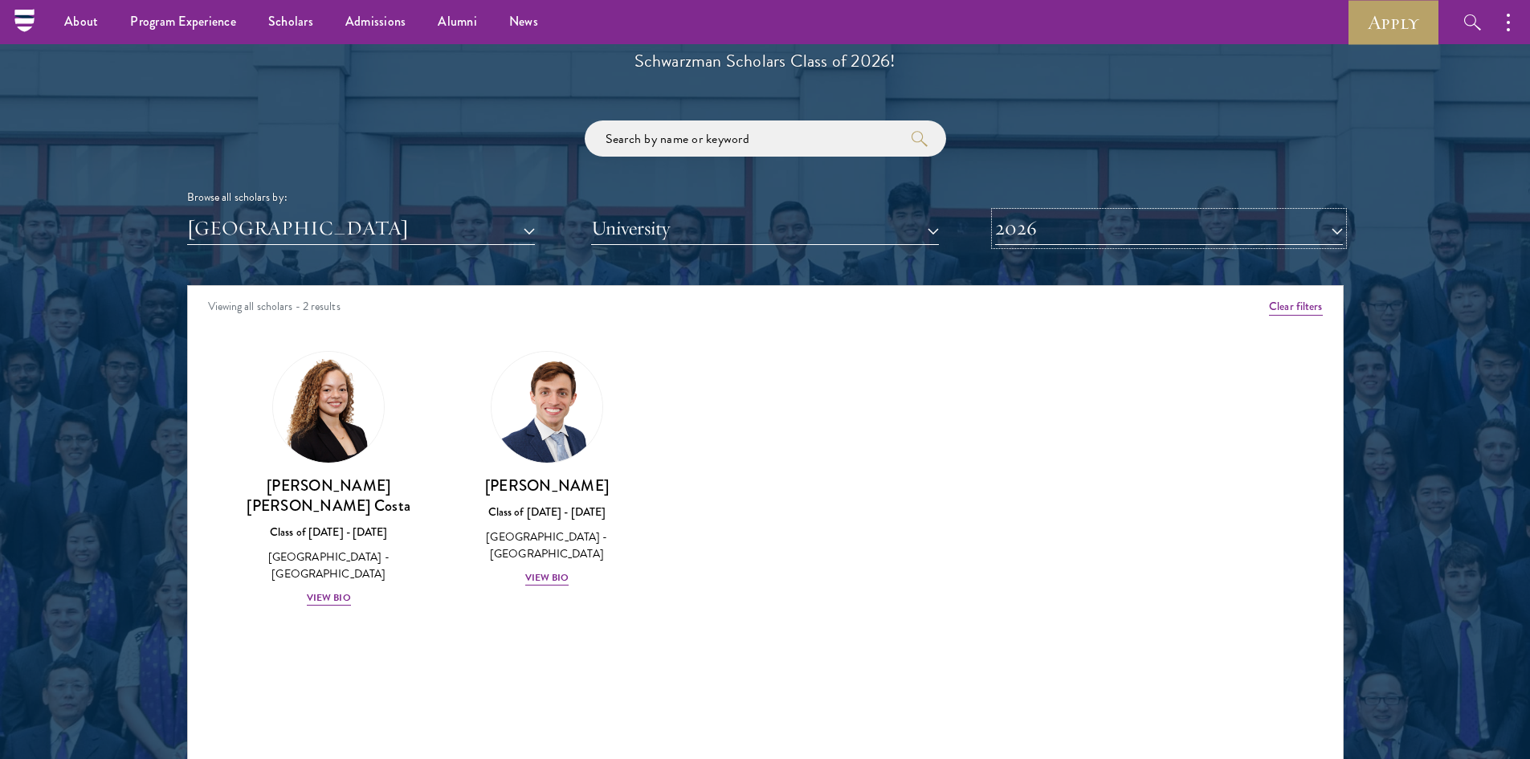
click at [1090, 230] on button "2026" at bounding box center [1169, 228] width 348 height 33
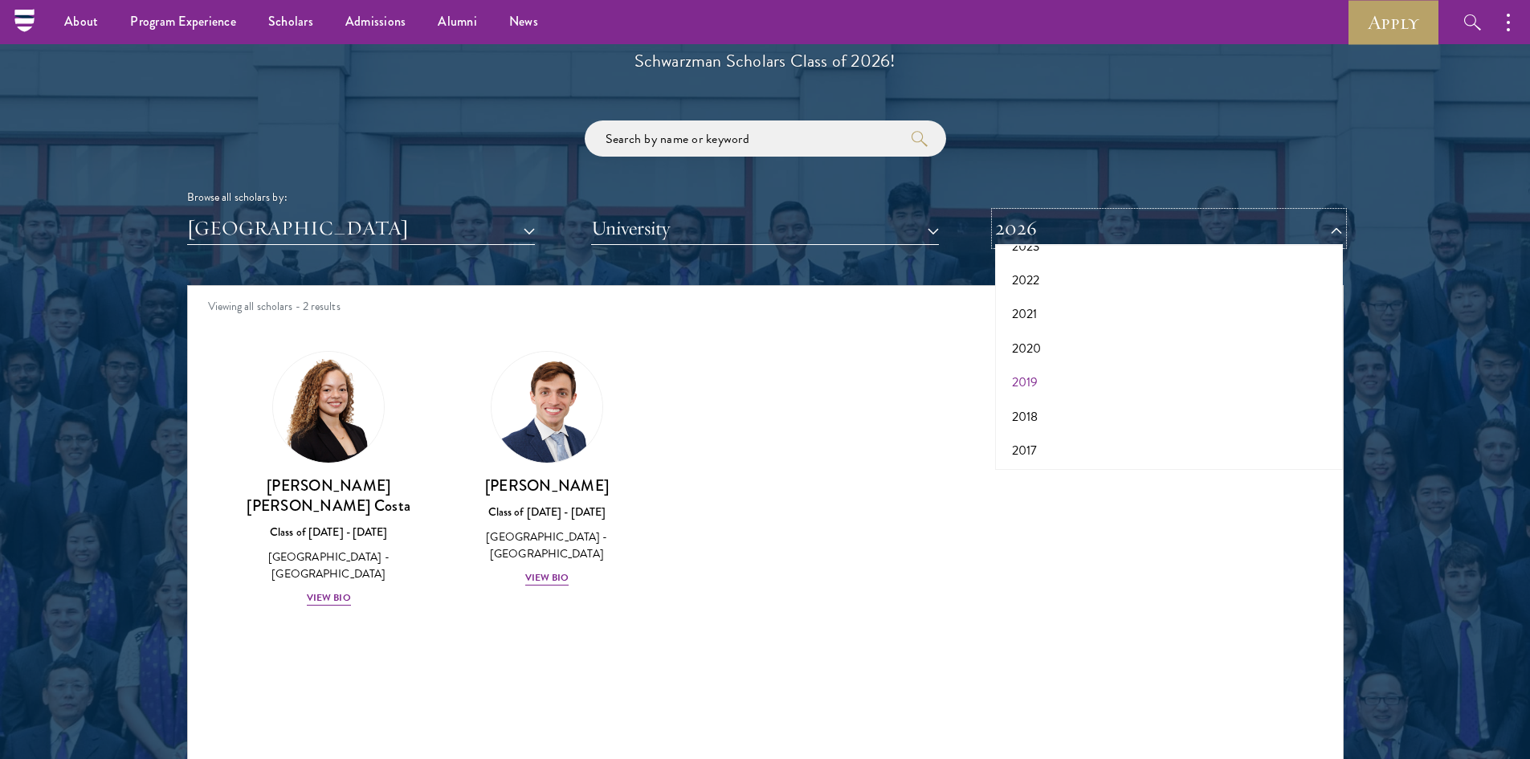
scroll to position [167, 0]
click at [1042, 434] on button "2017" at bounding box center [1169, 448] width 338 height 34
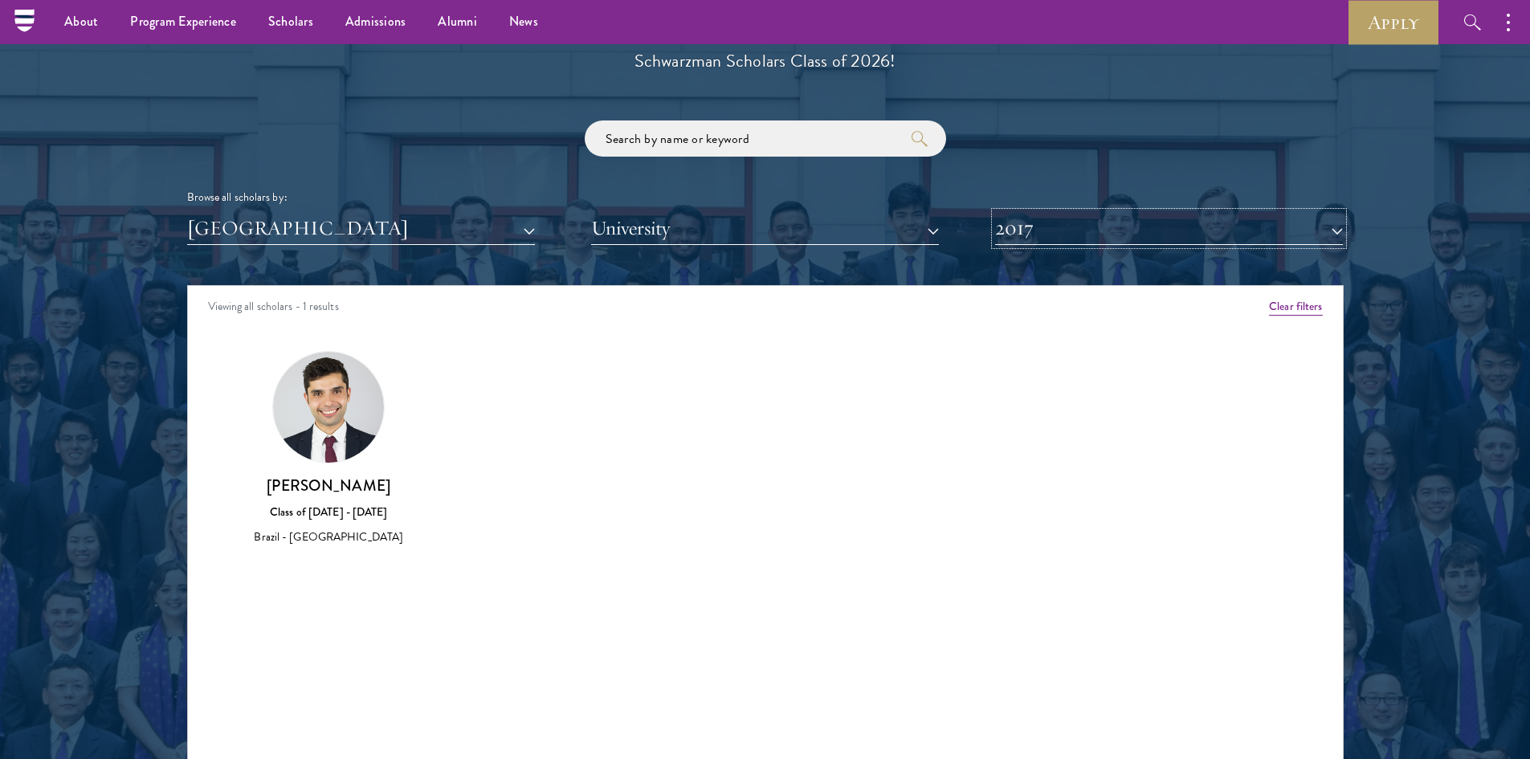
click at [1133, 241] on button "2017" at bounding box center [1169, 228] width 348 height 33
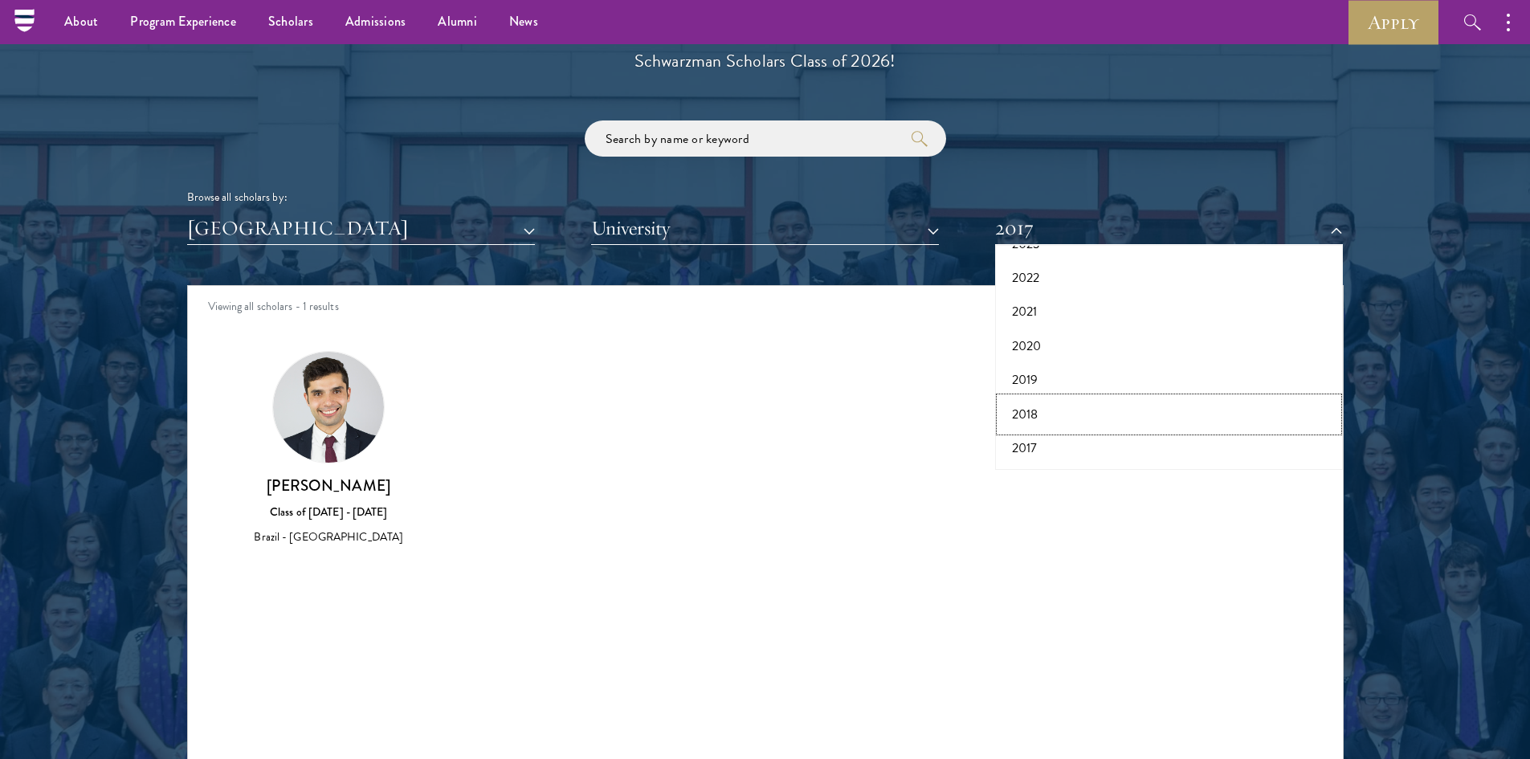
click at [1081, 418] on button "2018" at bounding box center [1169, 414] width 338 height 34
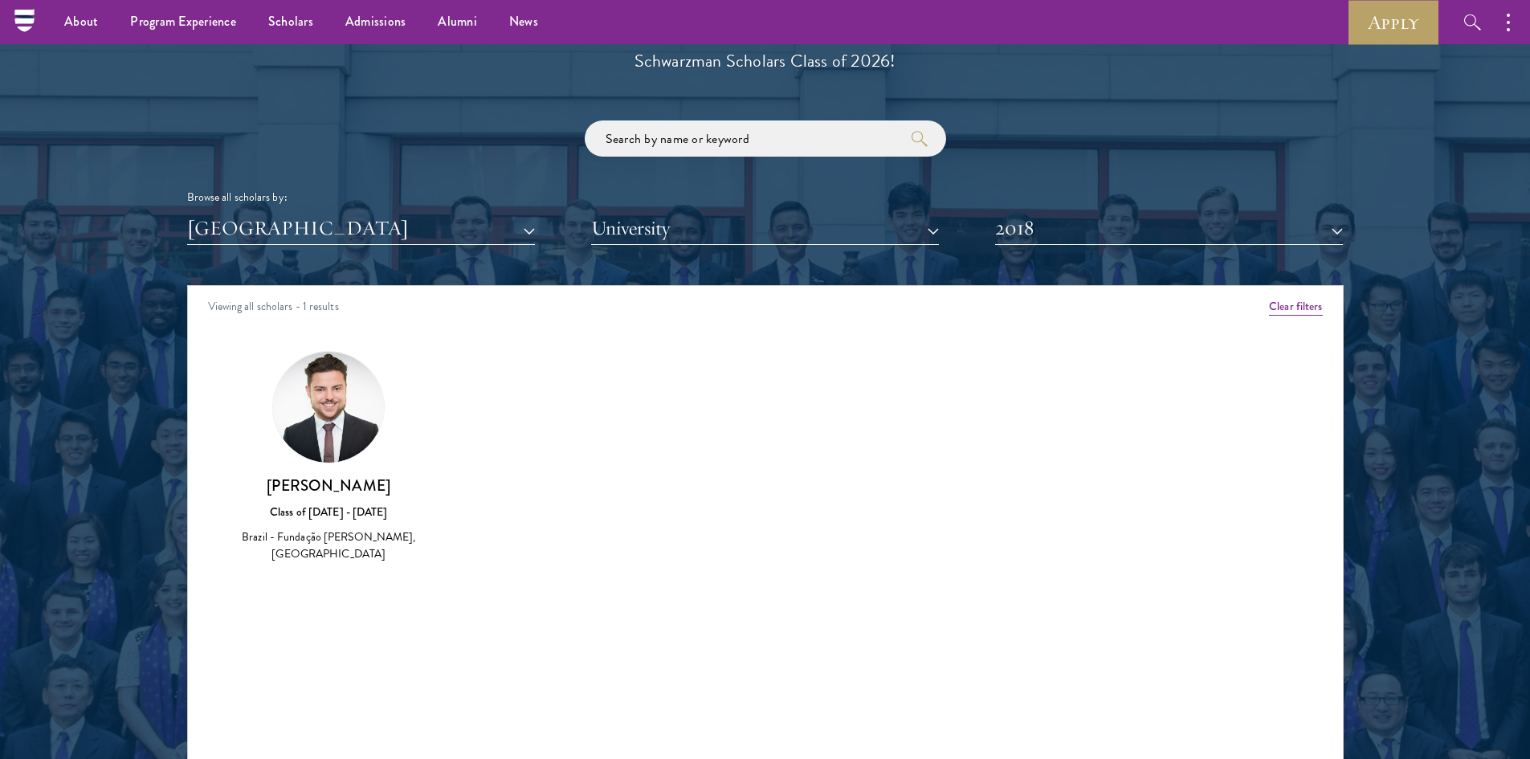
click at [713, 65] on p "Congratulations and welcome to the Schwarzman Scholars Class of 2026!" at bounding box center [765, 46] width 498 height 59
copy div "Schwarzman Scholars Class of 2026!"
click at [296, 440] on img at bounding box center [328, 407] width 111 height 111
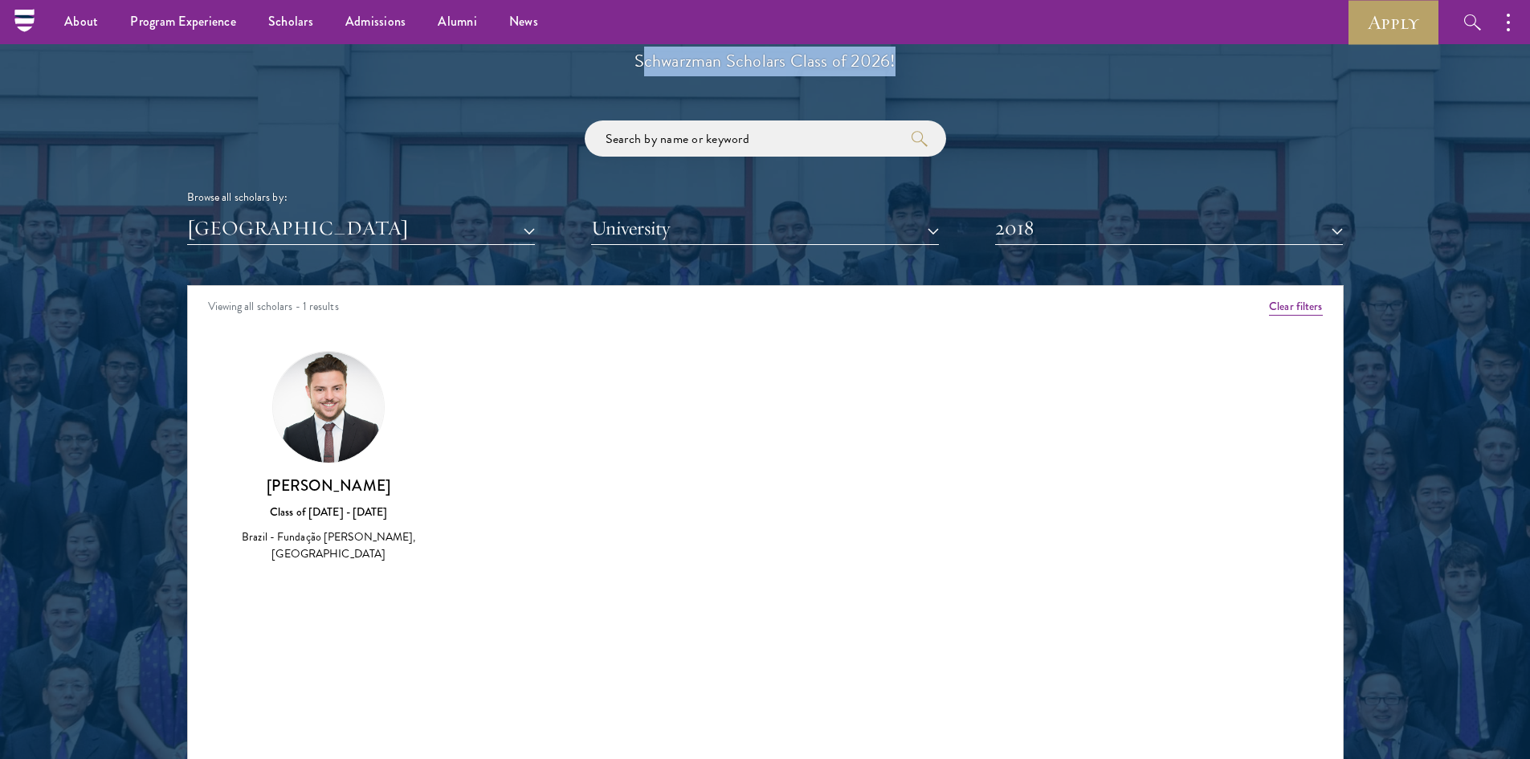
drag, startPoint x: 305, startPoint y: 431, endPoint x: 312, endPoint y: 447, distance: 17.6
click at [307, 432] on img at bounding box center [328, 407] width 111 height 111
click at [320, 523] on div "Erick Coser Class of 2017 - 2018 Brazil - Fundação Getulio Vargas, São Paulo" at bounding box center [329, 519] width 186 height 88
click at [331, 496] on div "Erick Coser Class of 2017 - 2018 Brazil - Fundação Getulio Vargas, São Paulo" at bounding box center [329, 519] width 186 height 88
click at [333, 480] on h3 "Erick Coser" at bounding box center [329, 485] width 186 height 20
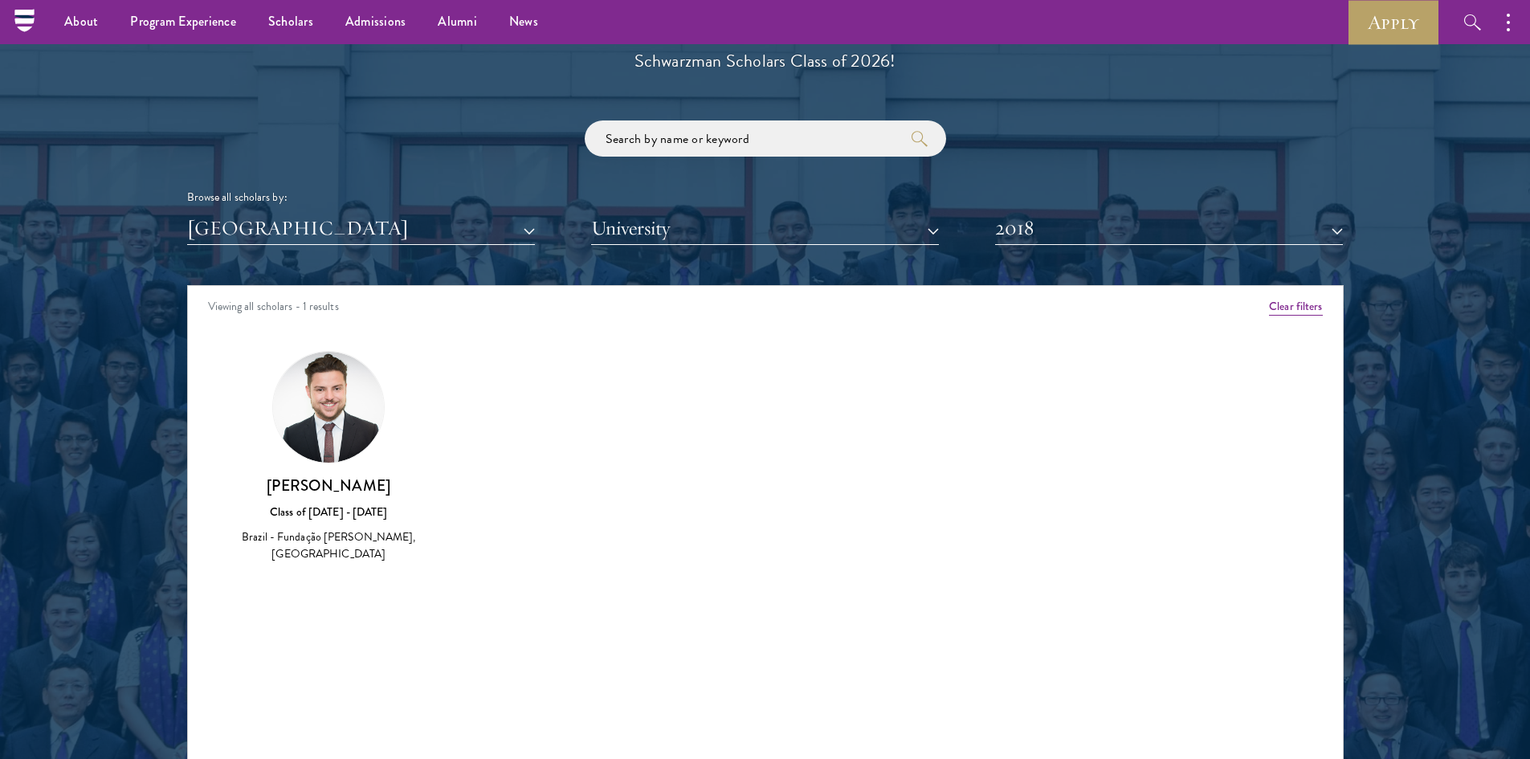
click at [333, 401] on img at bounding box center [328, 407] width 111 height 111
click at [286, 552] on div "Brazil - Fundação Getulio Vargas, São Paulo" at bounding box center [329, 545] width 186 height 34
click at [312, 522] on div "Erick Coser Class of 2017 - 2018 Brazil - Fundação Getulio Vargas, São Paulo" at bounding box center [329, 519] width 186 height 88
click at [312, 536] on div "Brazil - Fundação Getulio Vargas, São Paulo" at bounding box center [329, 545] width 186 height 34
click at [316, 457] on img at bounding box center [328, 407] width 111 height 111
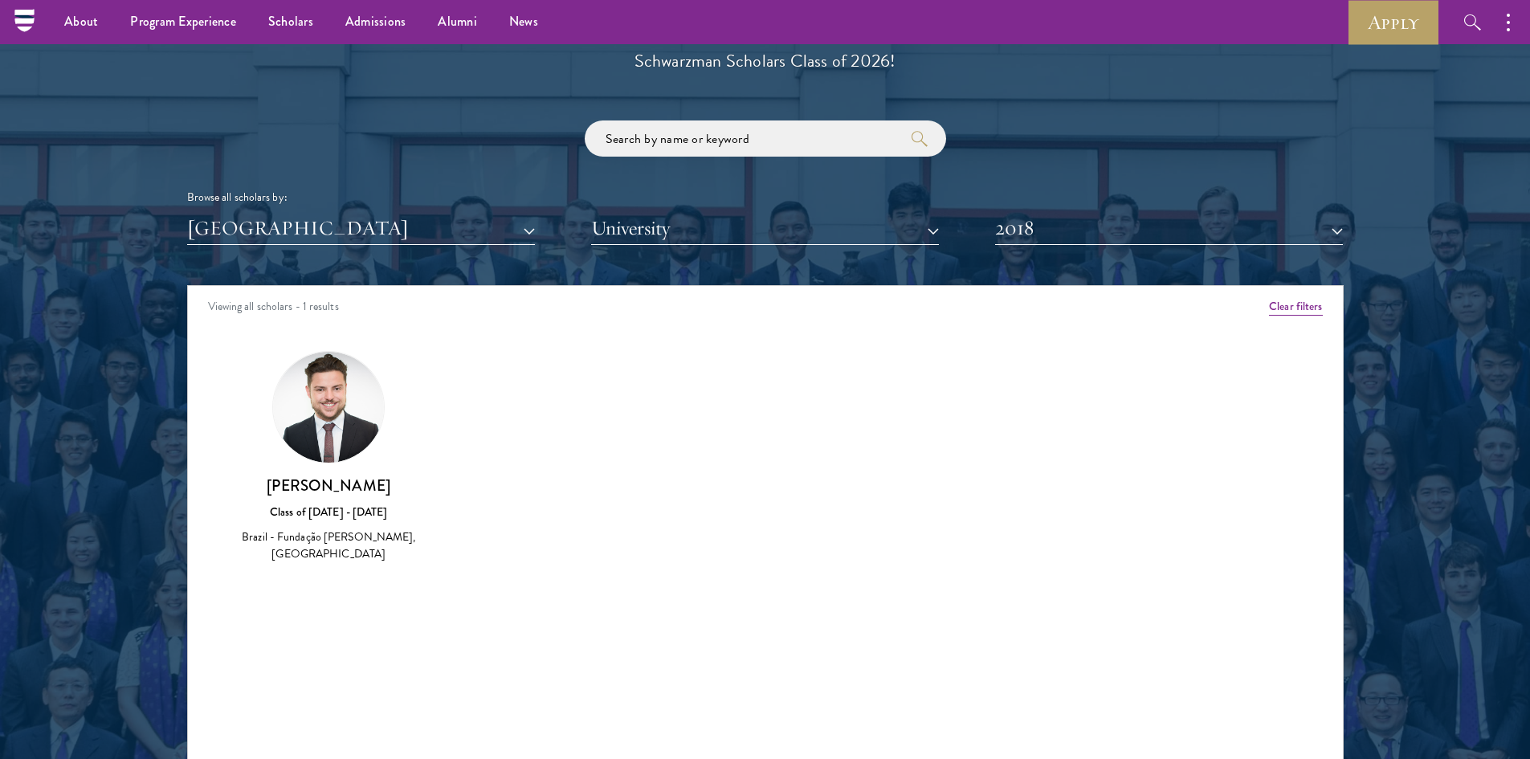
click at [334, 375] on img at bounding box center [328, 407] width 111 height 111
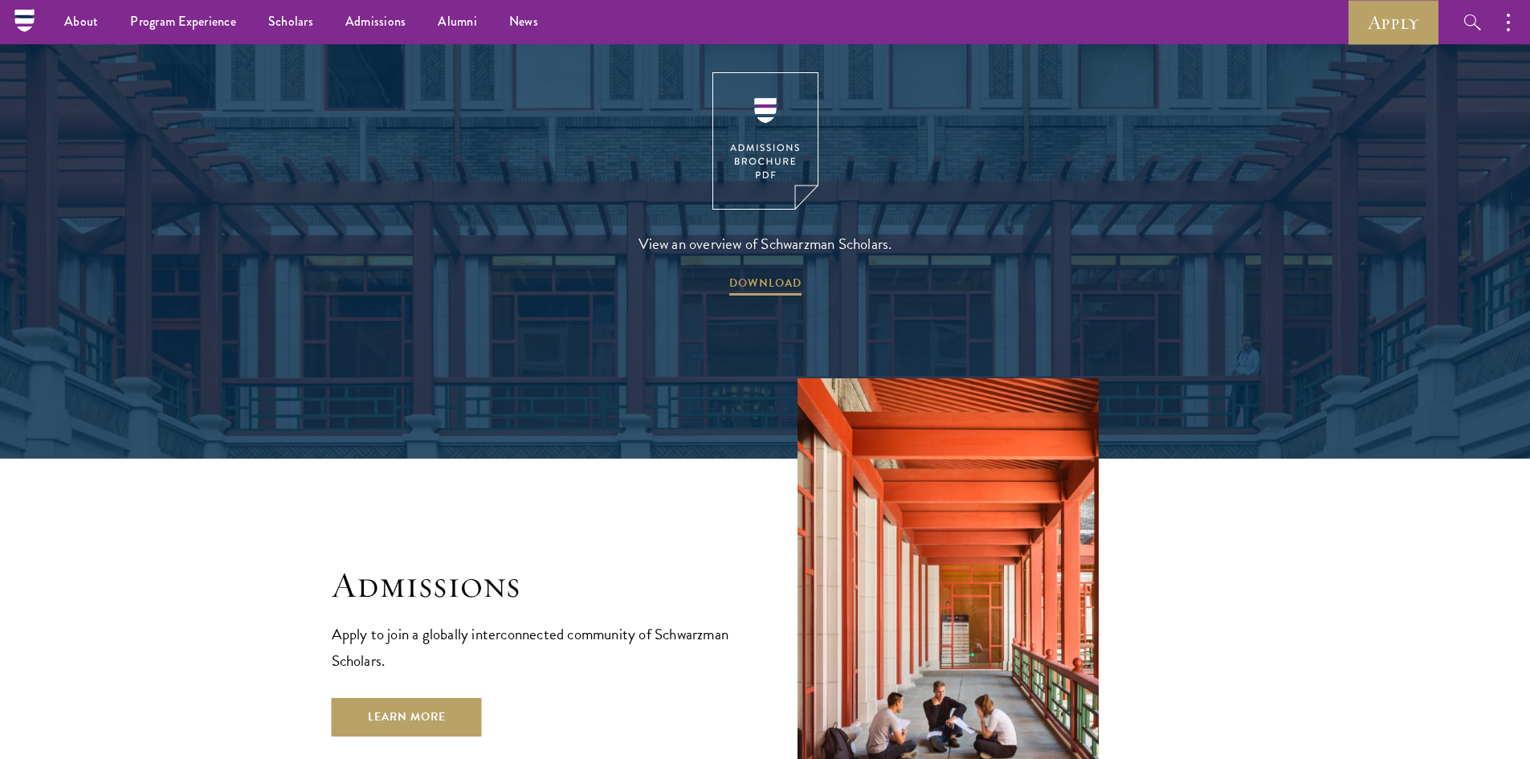
scroll to position [2248, 0]
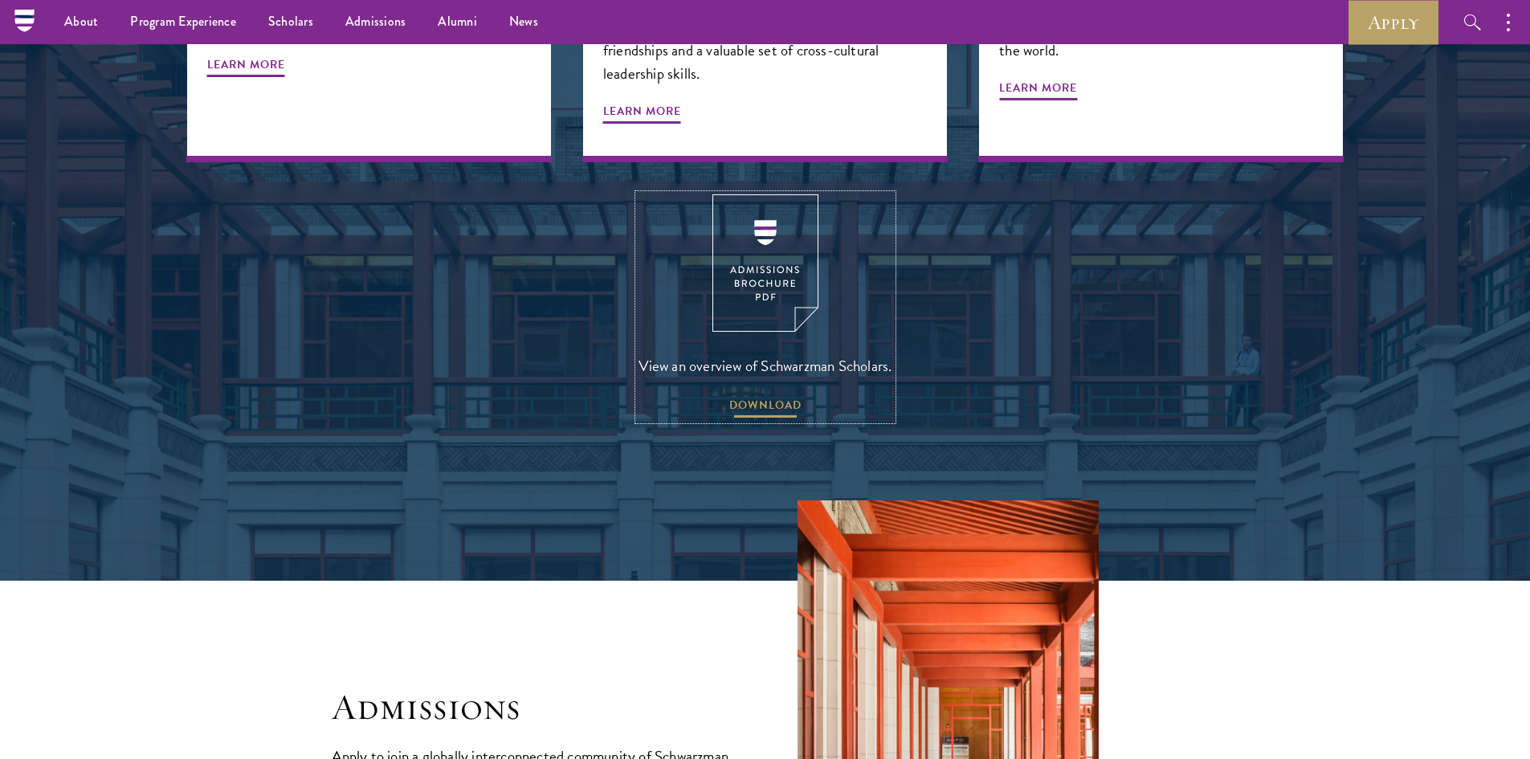
click at [778, 395] on span "DOWNLOAD" at bounding box center [765, 407] width 72 height 25
